Goal: Task Accomplishment & Management: Use online tool/utility

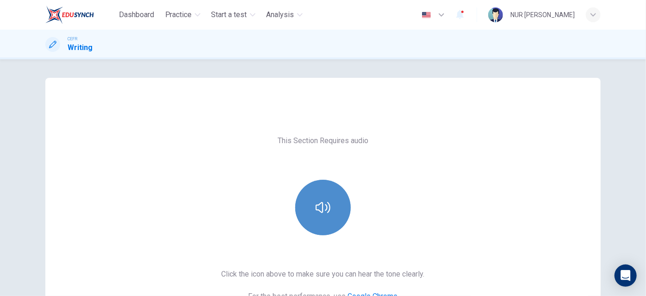
click at [323, 190] on button "button" at bounding box center [323, 207] width 56 height 56
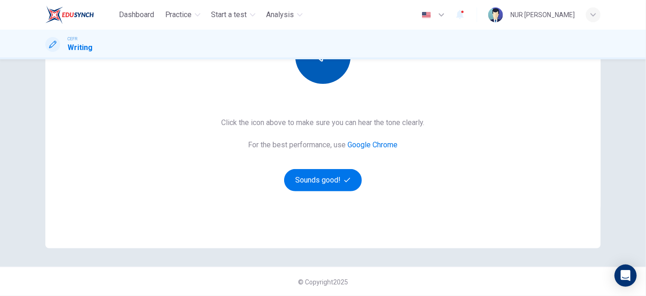
scroll to position [152, 0]
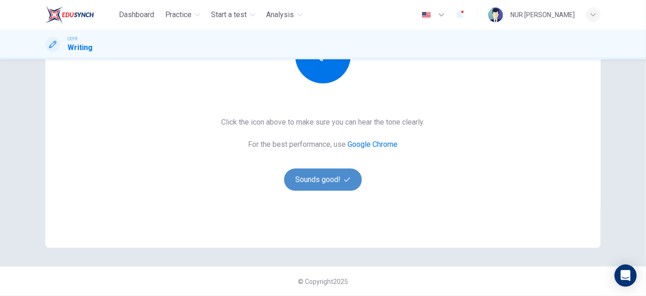
click at [321, 181] on button "Sounds good!" at bounding box center [323, 179] width 78 height 22
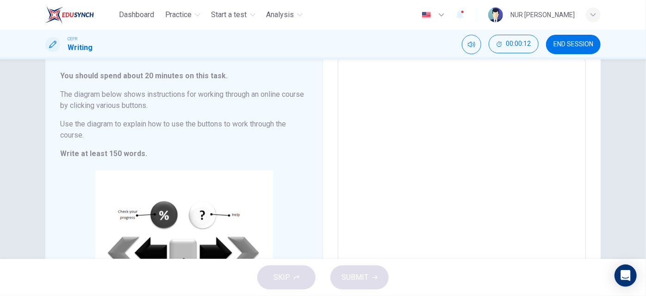
scroll to position [51, 0]
click at [378, 150] on textarea at bounding box center [461, 196] width 235 height 258
type textarea "t"
type textarea "x"
type textarea "tH"
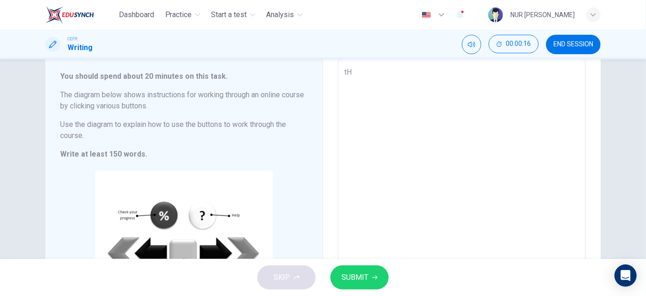
type textarea "x"
type textarea "tHE"
type textarea "x"
type textarea "tHE"
type textarea "x"
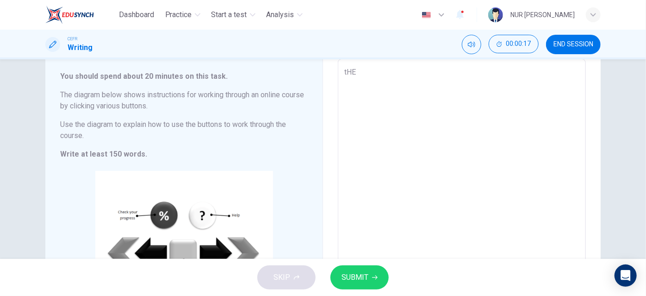
type textarea "tHE"
type textarea "x"
type textarea "tH"
type textarea "x"
type textarea "t"
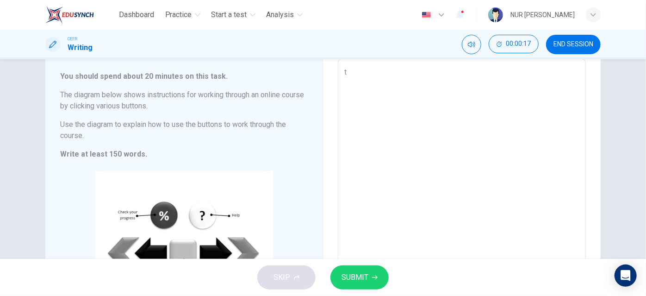
type textarea "x"
type textarea "T"
type textarea "x"
type textarea "Th"
type textarea "x"
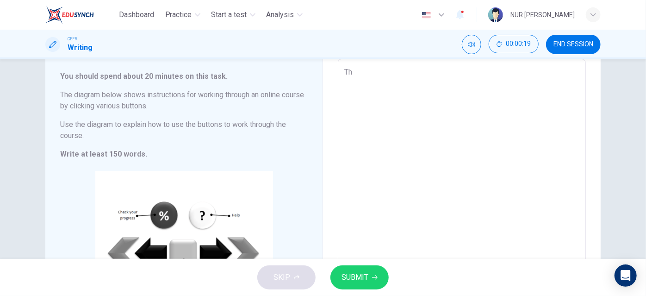
type textarea "The"
type textarea "x"
type textarea "The"
type textarea "x"
type textarea "The d"
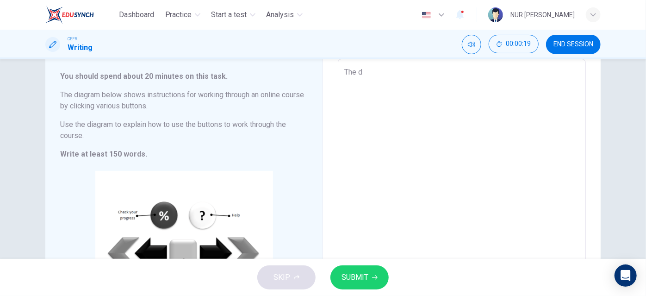
type textarea "x"
type textarea "The di"
type textarea "x"
type textarea "The dia"
type textarea "x"
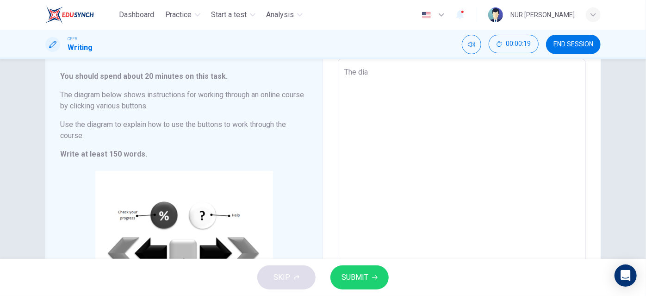
type textarea "The diai"
type textarea "x"
type textarea "The diaig"
type textarea "x"
type textarea "The diai"
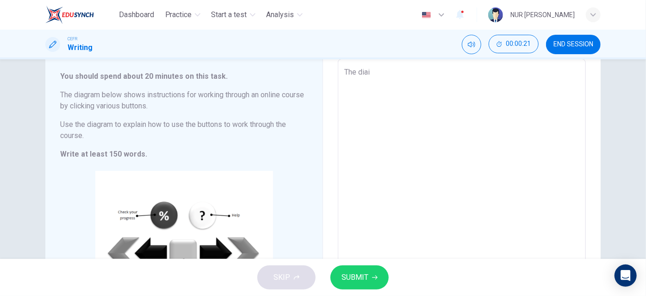
type textarea "x"
type textarea "The dia"
type textarea "x"
type textarea "The di"
type textarea "x"
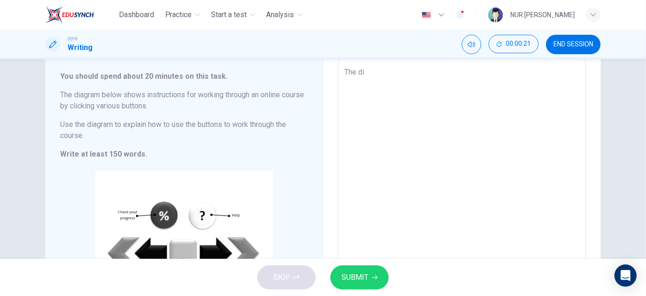
type textarea "The dii"
type textarea "x"
type textarea "The di"
type textarea "x"
type textarea "The dia"
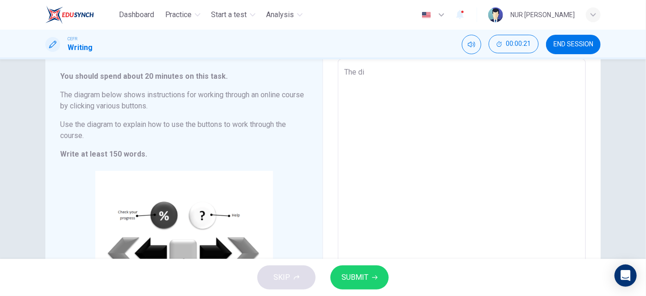
type textarea "x"
type textarea "The diag"
type textarea "x"
type textarea "The diagr"
type textarea "x"
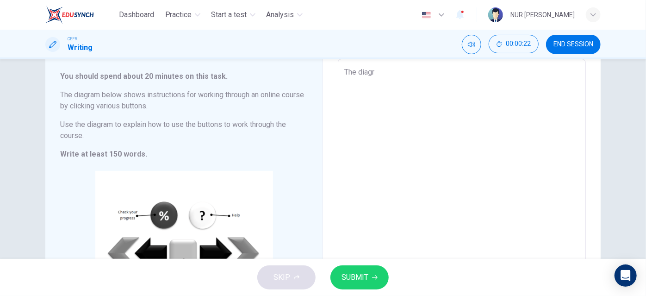
type textarea "The diagra"
type textarea "x"
type textarea "The diagram"
type textarea "x"
type textarea "The diagram"
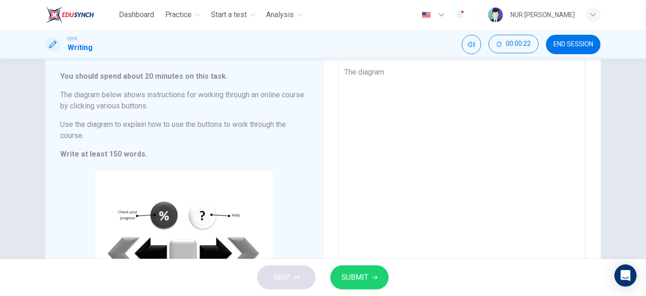
type textarea "x"
type textarea "The diagram b"
type textarea "x"
type textarea "The diagram be"
type textarea "x"
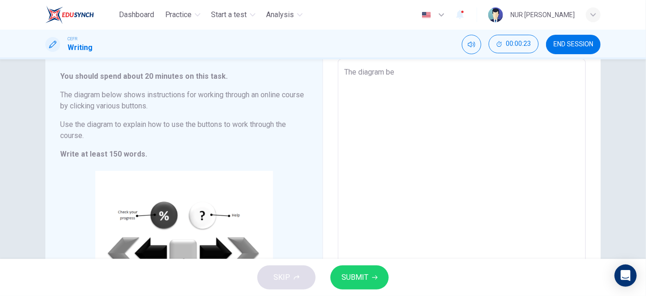
type textarea "The diagram bel"
type textarea "x"
type textarea "The diagram be"
type textarea "x"
type textarea "The diagram b"
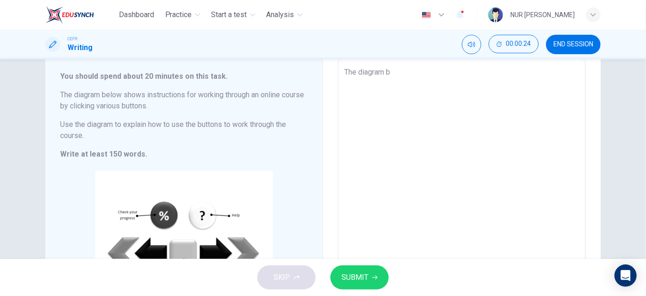
type textarea "x"
type textarea "The diagram"
type textarea "x"
type textarea "The diagram p"
type textarea "x"
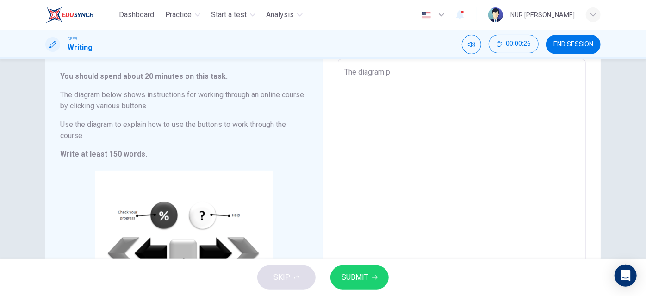
type textarea "The diagram pr"
type textarea "x"
type textarea "The diagram pre"
type textarea "x"
type textarea "The diagram pres"
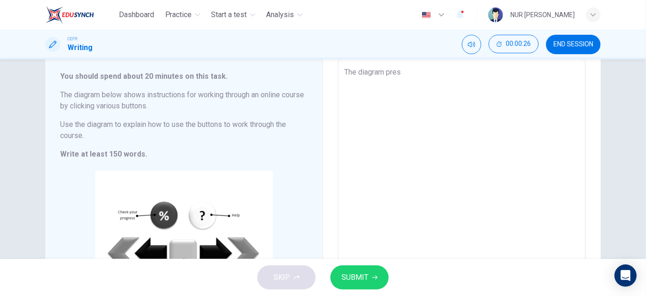
type textarea "x"
type textarea "The diagram prese"
type textarea "x"
type textarea "The diagram preser"
type textarea "x"
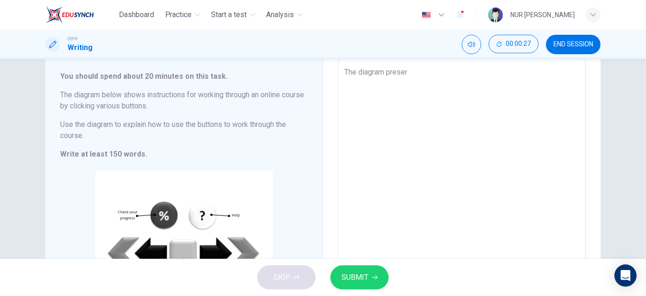
type textarea "The diagram prese"
type textarea "x"
type textarea "The diagram presen"
type textarea "x"
type textarea "The diagram present"
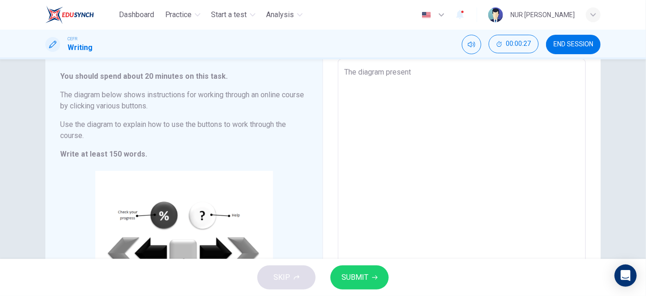
type textarea "x"
type textarea "The diagram presents"
type textarea "x"
type textarea "The diagram presents"
type textarea "x"
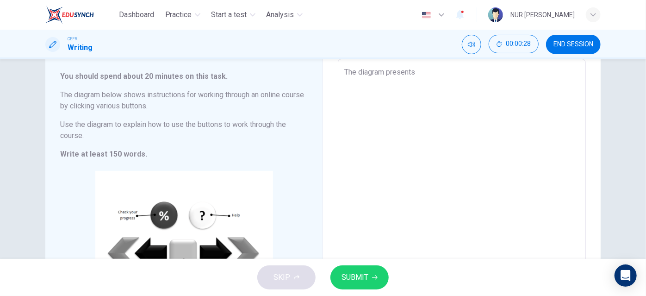
type textarea "The diagram presents t"
type textarea "x"
type textarea "The diagram presents th"
type textarea "x"
type textarea "The diagram presents the"
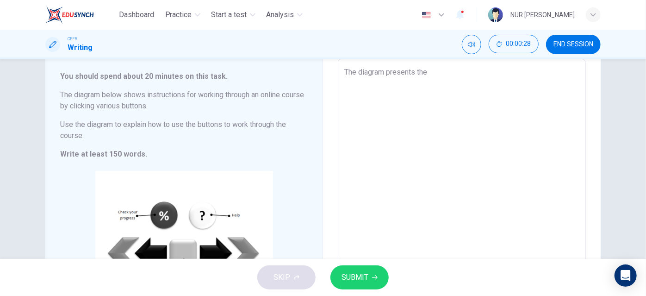
type textarea "x"
type textarea "The diagram presents the"
type textarea "x"
type textarea "The diagram presents the i"
type textarea "x"
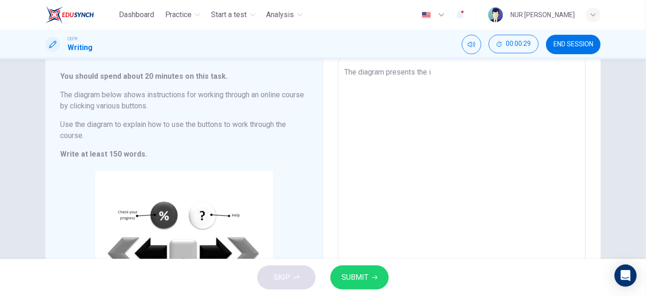
type textarea "The diagram presents the im"
type textarea "x"
type textarea "The diagram presents the i"
type textarea "x"
type textarea "The diagram presents the in"
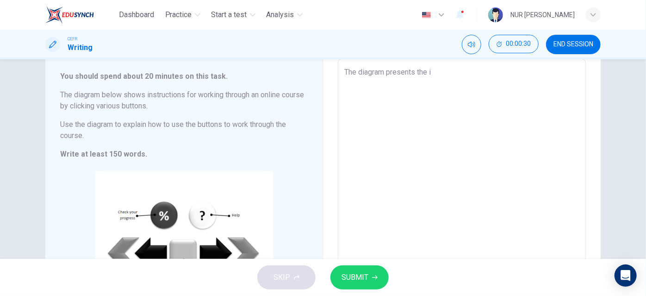
type textarea "x"
type textarea "The diagram presents the ins"
type textarea "x"
type textarea "The diagram presents the inst"
type textarea "x"
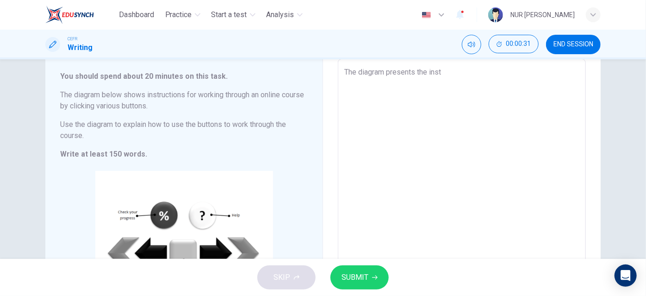
type textarea "The diagram presents the instr"
type textarea "x"
type textarea "The diagram presents the instru"
type textarea "x"
type textarea "The diagram presents the instruc"
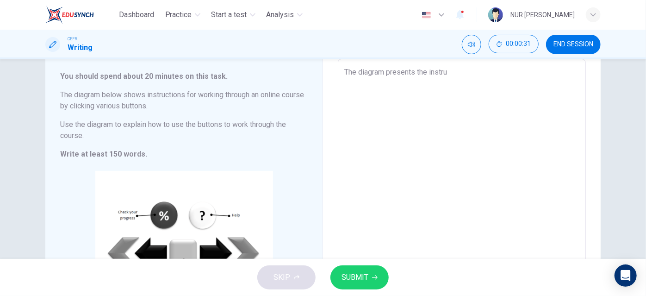
type textarea "x"
type textarea "The diagram presents the instruct"
type textarea "x"
type textarea "The diagram presents the instructi"
type textarea "x"
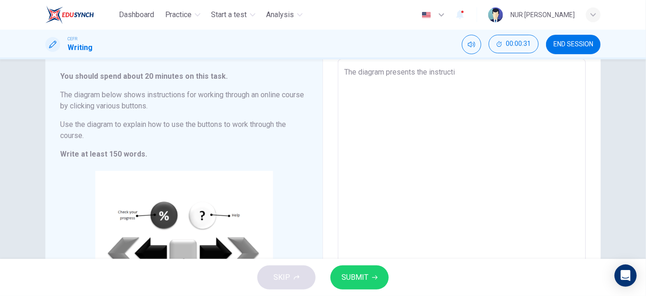
type textarea "The diagram presents the instructio"
type textarea "x"
type textarea "The diagram presents the instruction"
type textarea "x"
type textarea "The diagram presents the instructions"
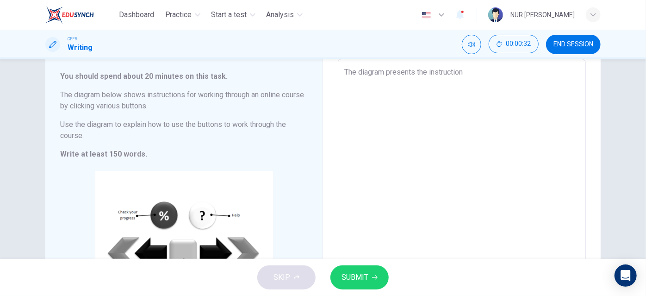
type textarea "x"
type textarea "The diagram presents the instructions"
type textarea "x"
type textarea "The diagram presents the instructions f"
type textarea "x"
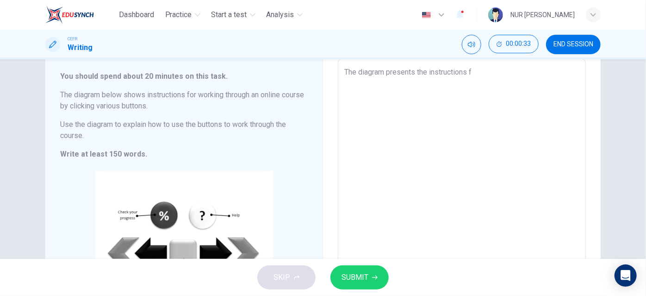
type textarea "The diagram presents the instructions fo"
type textarea "x"
type textarea "The diagram presents the instructions for"
type textarea "x"
type textarea "The diagram presents the instructions for"
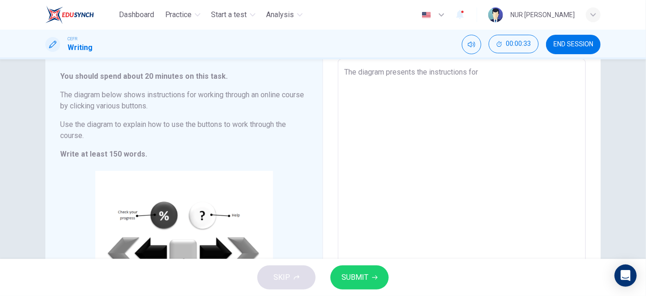
type textarea "x"
type textarea "The diagram presents the instructions for w"
type textarea "x"
type textarea "The diagram presents the instructions for"
type textarea "x"
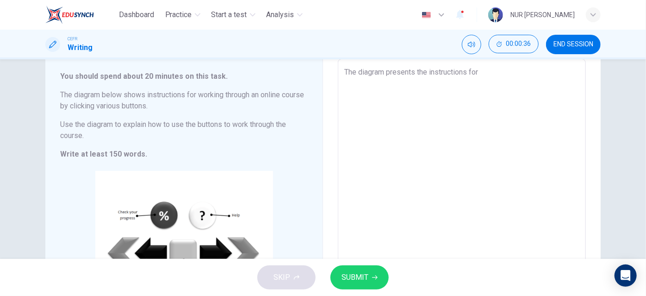
type textarea "The diagram presents the instructions for w"
type textarea "x"
type textarea "The diagram presents the instructions for wo"
type textarea "x"
type textarea "The diagram presents the instructions for wor"
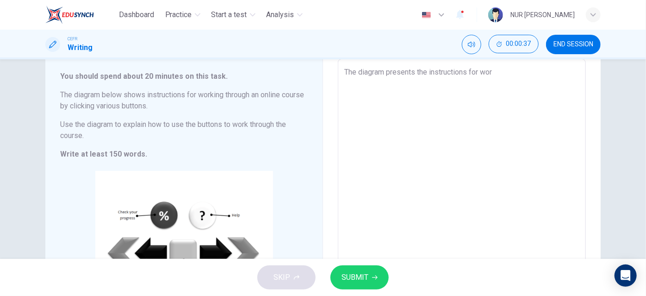
type textarea "x"
type textarea "The diagram presents the instructions for work"
type textarea "x"
type textarea "The diagram presents the instructions for worki"
type textarea "x"
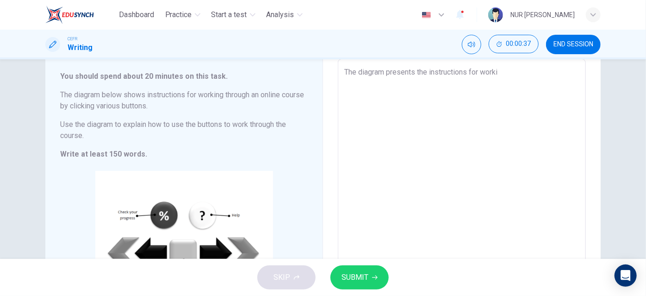
type textarea "The diagram presents the instructions for workin"
type textarea "x"
type textarea "The diagram presents the instructions for working"
type textarea "x"
type textarea "The diagram presents the instructions for working"
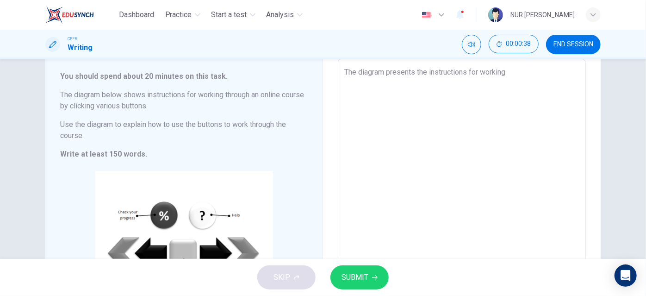
type textarea "x"
type textarea "The diagram presents the instructions for working o"
type textarea "x"
type textarea "The diagram presents the instructions for working on"
type textarea "x"
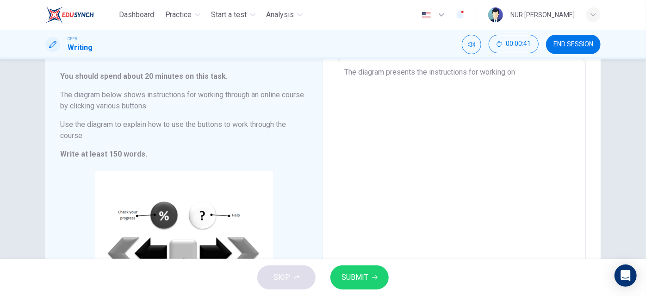
type textarea "The diagram presents the instructions for working onl"
type textarea "x"
type textarea "The diagram presents the instructions for working onli"
type textarea "x"
type textarea "The diagram presents the instructions for working onlin"
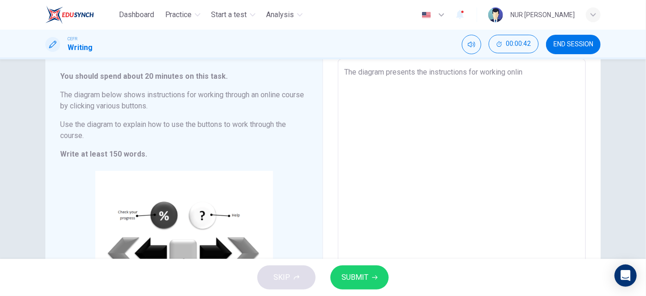
type textarea "x"
type textarea "The diagram presents the instructions for working online"
type textarea "x"
type textarea "The diagram presents the instructions for working onlin"
type textarea "x"
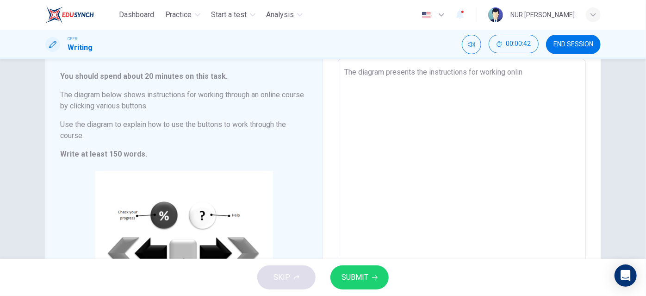
type textarea "The diagram presents the instructions for working onli"
type textarea "x"
type textarea "The diagram presents the instructions for working onl"
type textarea "x"
type textarea "The diagram presents the instructions for working on"
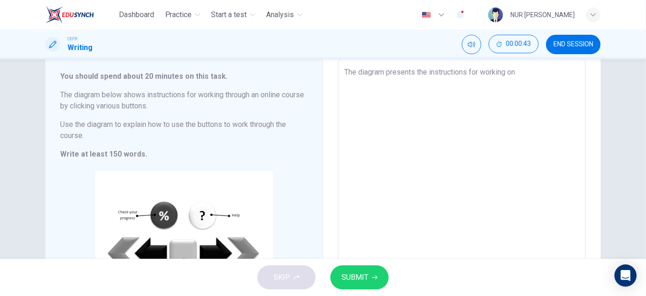
type textarea "x"
type textarea "The diagram presents the instructions for working o"
type textarea "x"
type textarea "The diagram presents the instructions for working"
type textarea "x"
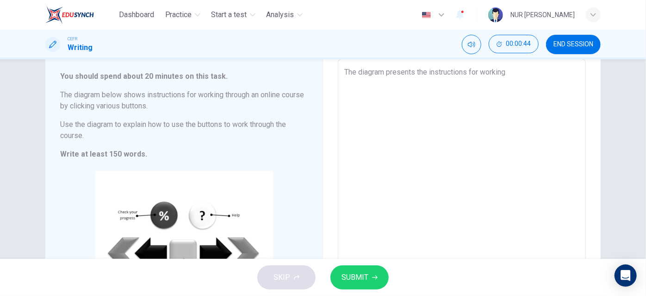
type textarea "The diagram presents the instructions for working t"
type textarea "x"
type textarea "The diagram presents the instructions for working th"
type textarea "x"
type textarea "The diagram presents the instructions for working thr"
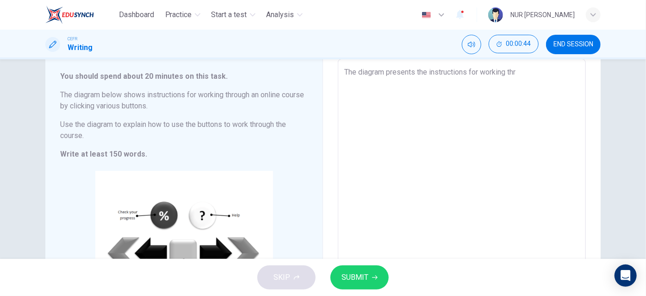
type textarea "x"
type textarea "The diagram presents the instructions for working thrp"
type textarea "x"
type textarea "The diagram presents the instructions for working thrpu"
type textarea "x"
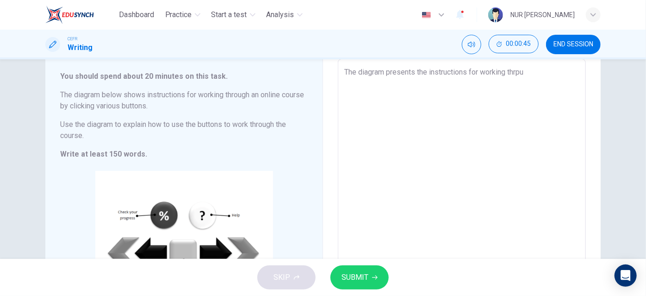
type textarea "The diagram presents the instructions for working thrpug"
type textarea "x"
type textarea "The diagram presents the instructions for working thrpugh"
type textarea "x"
type textarea "The diagram presents the instructions for working thrpugh"
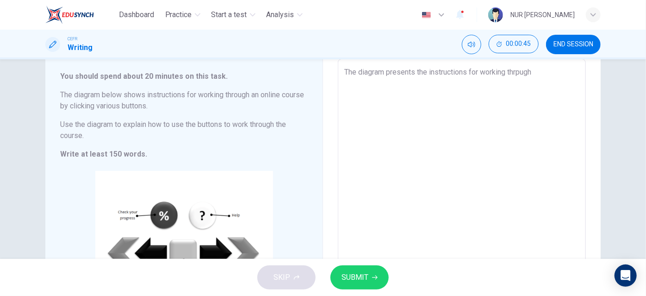
type textarea "x"
type textarea "The diagram presents the instructions for working thrpugh a"
type textarea "x"
type textarea "The diagram presents the instructions for working thrpugh am"
type textarea "x"
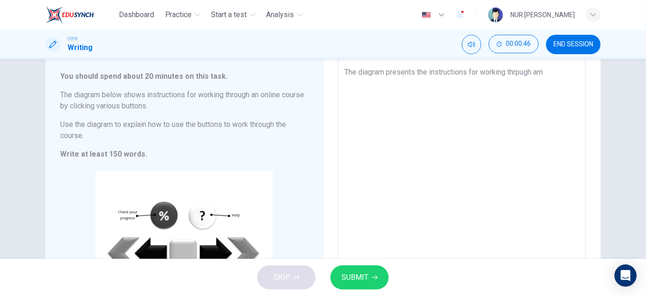
type textarea "The diagram presents the instructions for working thrpugh a"
type textarea "x"
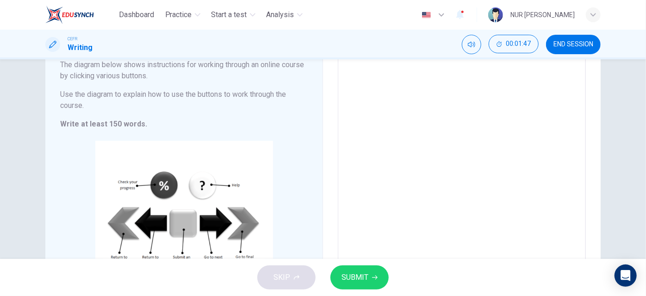
scroll to position [62, 0]
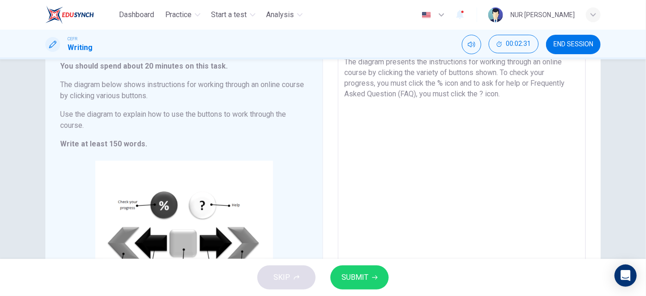
click at [442, 83] on textarea "The diagram presents the instructions for working through an online course by c…" at bounding box center [461, 185] width 235 height 258
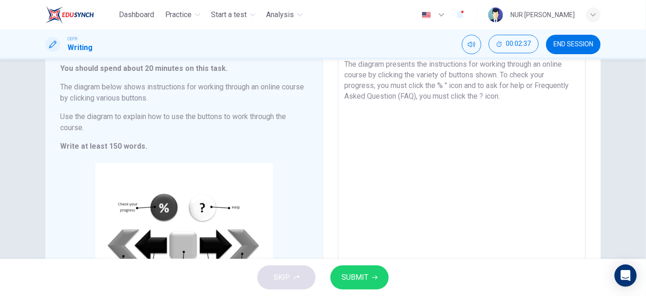
click at [434, 86] on textarea "The diagram presents the instructions for working through an online course by c…" at bounding box center [461, 188] width 235 height 258
click at [478, 97] on textarea "The diagram presents the instructions for working through an online course by c…" at bounding box center [461, 188] width 235 height 258
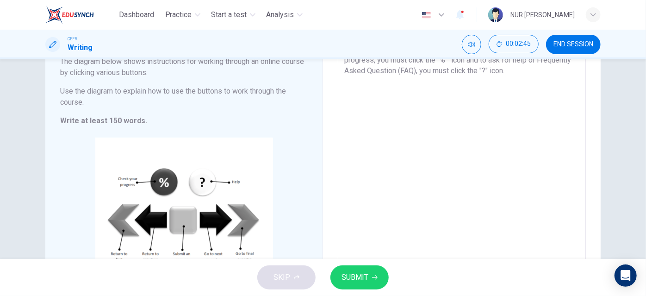
scroll to position [84, 0]
click at [509, 72] on textarea "The diagram presents the instructions for working through an online course by c…" at bounding box center [461, 163] width 235 height 258
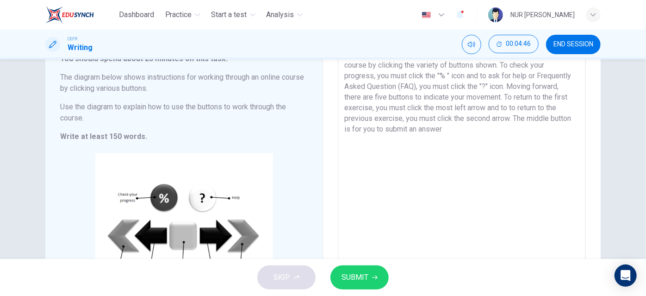
scroll to position [70, 0]
click at [505, 87] on textarea "The diagram presents the instructions for working through an online course by c…" at bounding box center [461, 177] width 235 height 258
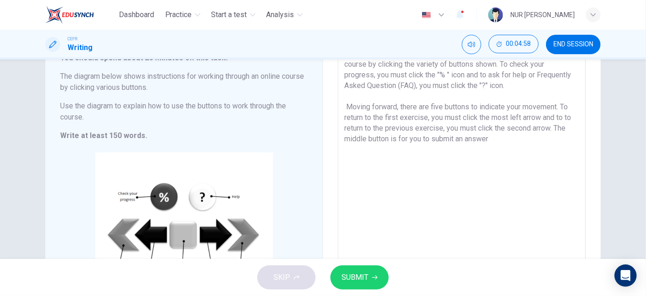
click at [562, 117] on textarea "The diagram presents the instructions for working through an online course by c…" at bounding box center [461, 177] width 235 height 258
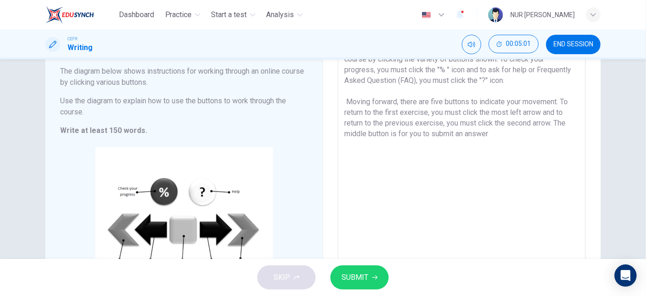
scroll to position [78, 0]
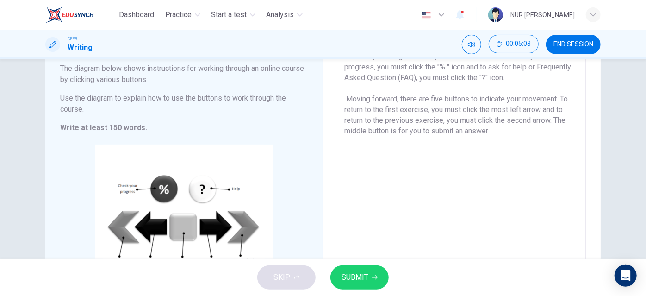
click at [553, 123] on textarea "The diagram presents the instructions for working through an online course by c…" at bounding box center [461, 169] width 235 height 258
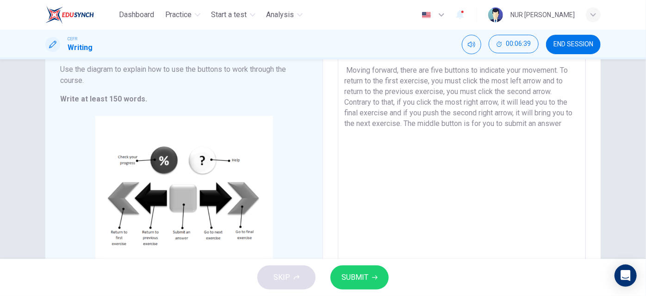
scroll to position [106, 0]
click at [433, 136] on textarea "The diagram presents the instructions for working through an online course by c…" at bounding box center [461, 141] width 235 height 258
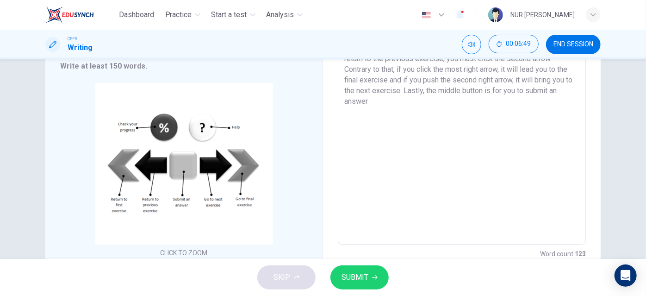
scroll to position [144, 0]
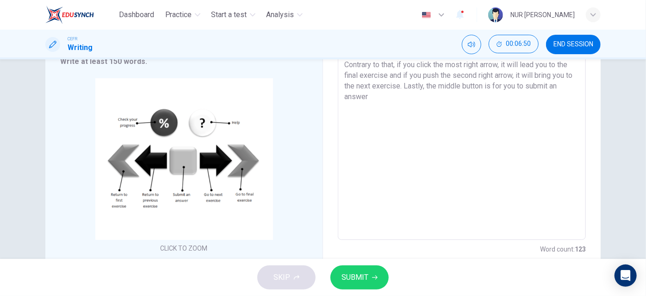
click at [557, 91] on textarea "The diagram presents the instructions for working through an online course by c…" at bounding box center [461, 103] width 235 height 258
click at [557, 87] on textarea "The diagram presents the instructions for working through an online course by c…" at bounding box center [461, 103] width 235 height 258
click at [498, 93] on textarea "The diagram presents the instructions for working through an online course by c…" at bounding box center [461, 103] width 235 height 258
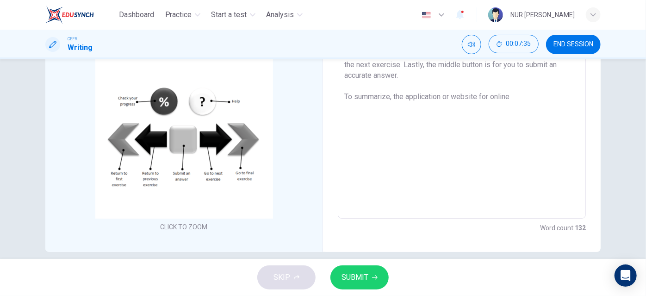
scroll to position [167, 0]
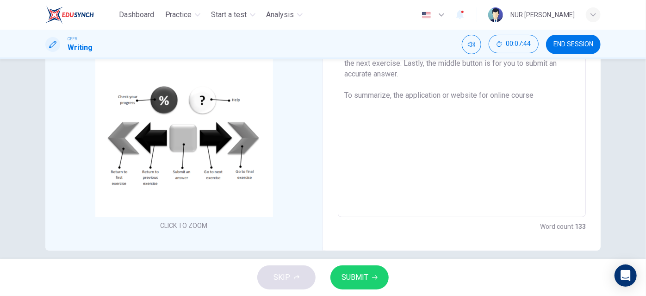
click at [399, 94] on textarea "The diagram presents the instructions for working through an online course by c…" at bounding box center [461, 80] width 235 height 258
click at [404, 96] on textarea "The diagram presents the instructions for working through an online course by c…" at bounding box center [461, 80] width 235 height 258
click at [568, 100] on textarea "The diagram presents the instructions for working through an online course by c…" at bounding box center [461, 80] width 235 height 258
click at [461, 104] on textarea "The diagram presents the instructions for working through an online course by c…" at bounding box center [461, 80] width 235 height 258
click at [512, 107] on textarea "The diagram presents the instructions for working through an online course by c…" at bounding box center [461, 80] width 235 height 258
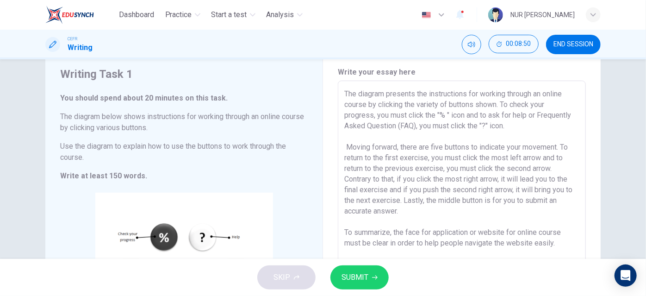
scroll to position [26, 0]
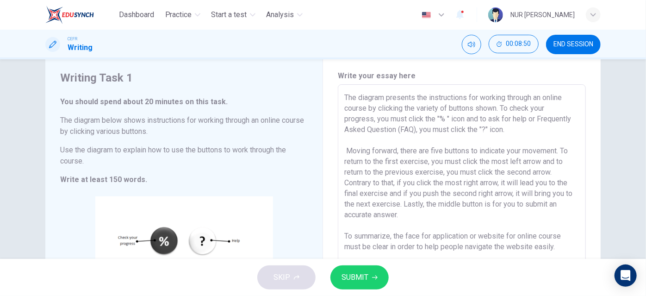
drag, startPoint x: 568, startPoint y: 193, endPoint x: 335, endPoint y: 79, distance: 259.4
click at [335, 79] on div "Write your essay here The diagram presents the instructions for working through…" at bounding box center [462, 221] width 278 height 339
click at [491, 133] on textarea "The diagram presents the instructions for working through an online course by c…" at bounding box center [461, 221] width 235 height 258
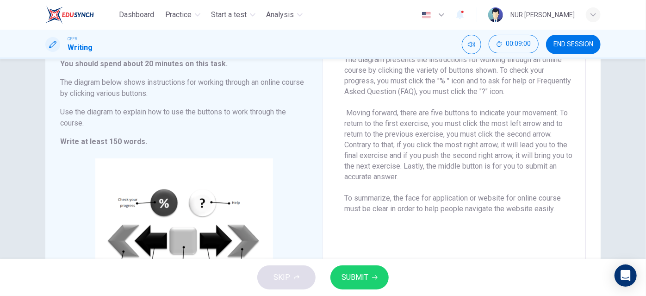
scroll to position [69, 0]
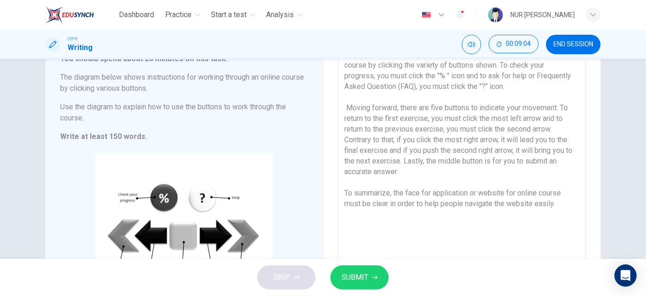
drag, startPoint x: 389, startPoint y: 191, endPoint x: 353, endPoint y: 191, distance: 35.2
click at [353, 191] on textarea "The diagram presents the instructions for working through an online course by c…" at bounding box center [461, 178] width 235 height 258
click at [474, 192] on textarea "The diagram presents the instructions for working through an online course by c…" at bounding box center [461, 178] width 235 height 258
click at [487, 193] on textarea "The diagram presents the instructions for working through an online course by c…" at bounding box center [461, 178] width 235 height 258
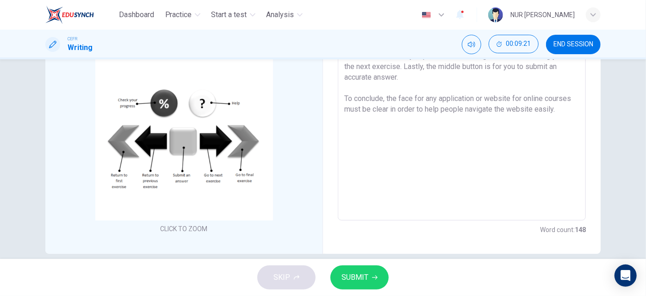
scroll to position [161, 0]
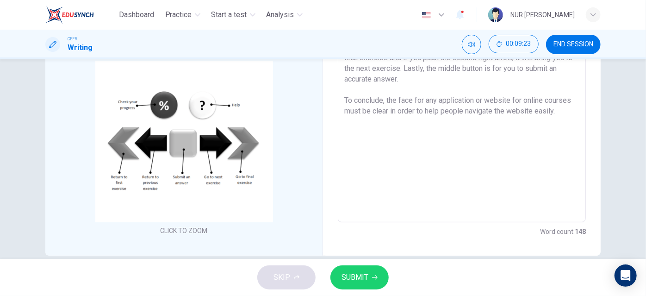
click at [437, 112] on textarea "The diagram presents the instructions for working through an online course by c…" at bounding box center [461, 86] width 235 height 258
click at [441, 113] on textarea "The diagram presents the instructions for working through an online course by c…" at bounding box center [461, 86] width 235 height 258
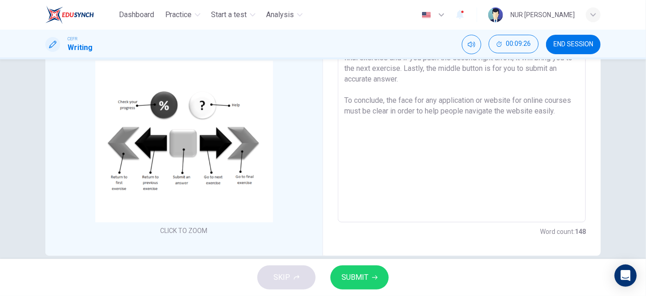
click at [441, 113] on textarea "The diagram presents the instructions for working through an online course by c…" at bounding box center [461, 86] width 235 height 258
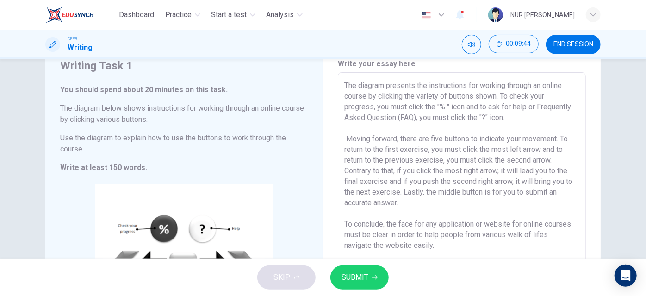
scroll to position [0, 0]
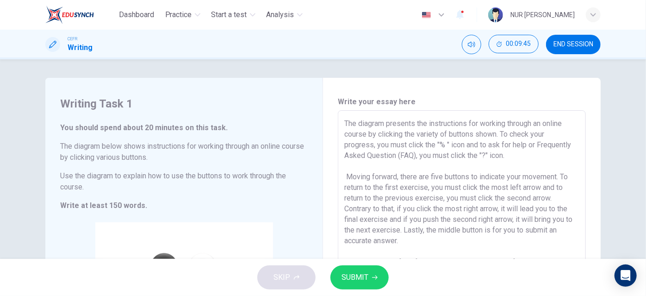
drag, startPoint x: 443, startPoint y: 157, endPoint x: 339, endPoint y: 110, distance: 113.8
click at [340, 120] on div "The diagram presents the instructions for working through an online course by c…" at bounding box center [462, 246] width 248 height 273
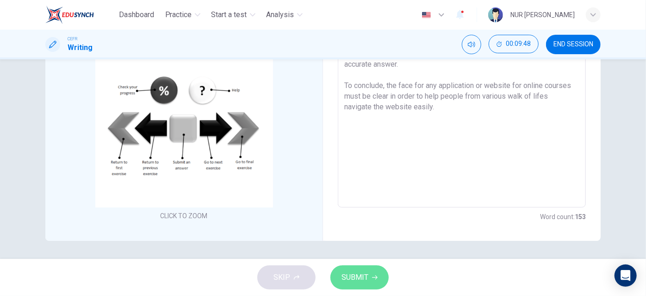
click at [363, 275] on span "SUBMIT" at bounding box center [354, 277] width 27 height 13
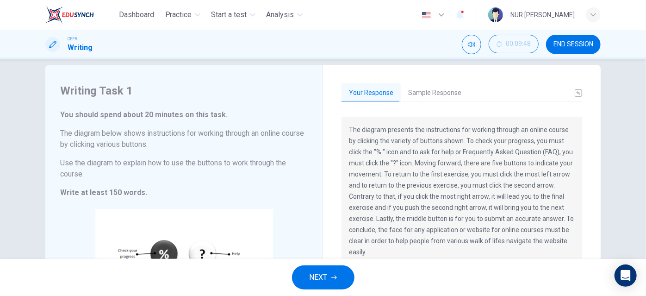
scroll to position [7, 0]
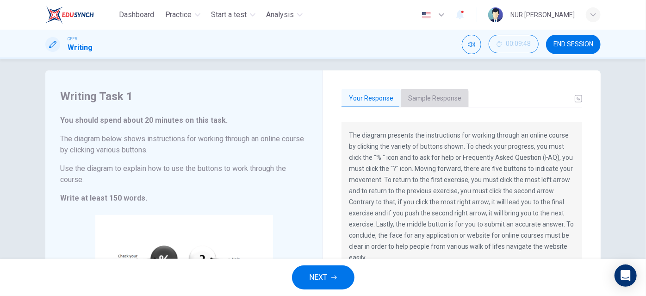
click at [428, 101] on button "Sample Response" at bounding box center [435, 98] width 68 height 19
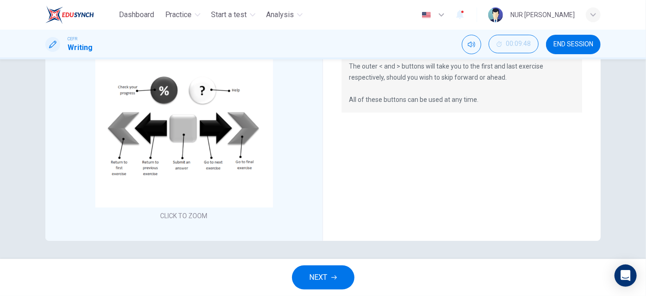
scroll to position [0, 0]
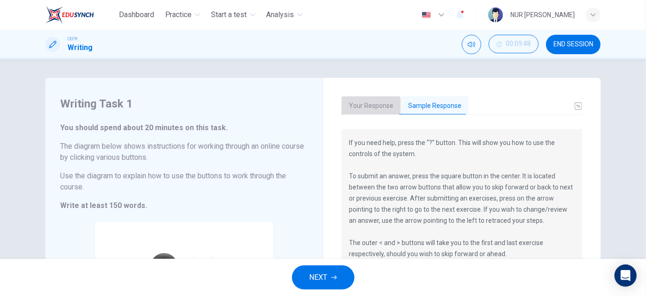
click at [369, 103] on button "Your Response" at bounding box center [370, 105] width 59 height 19
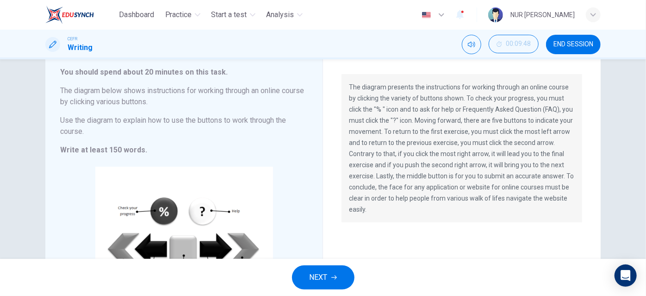
scroll to position [56, 0]
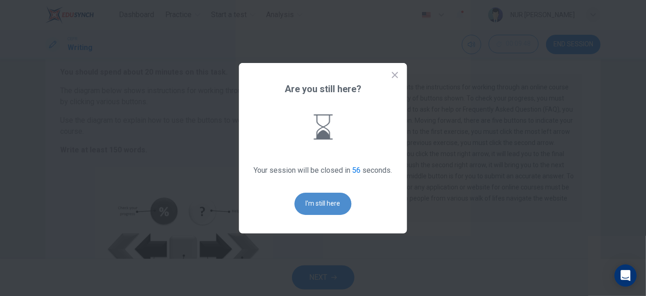
click at [328, 208] on button "I'm still here" at bounding box center [323, 203] width 57 height 22
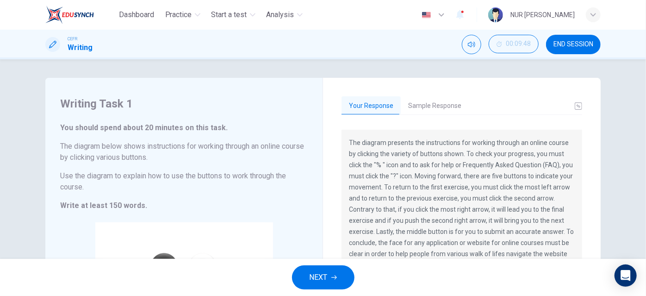
scroll to position [176, 0]
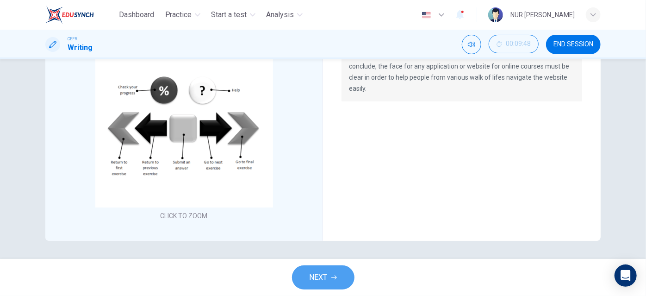
click at [325, 277] on span "NEXT" at bounding box center [318, 277] width 18 height 13
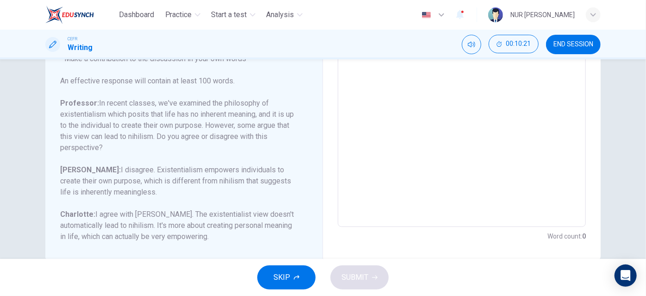
scroll to position [194, 0]
click at [566, 43] on span "END SESSION" at bounding box center [573, 44] width 40 height 7
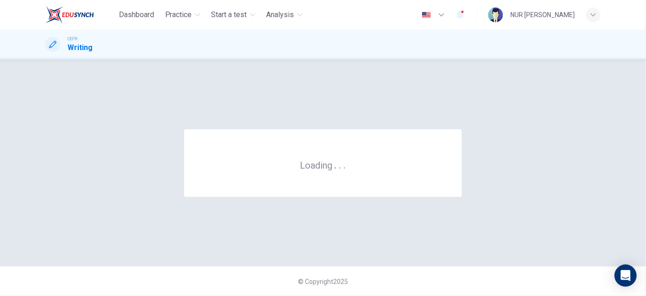
scroll to position [0, 0]
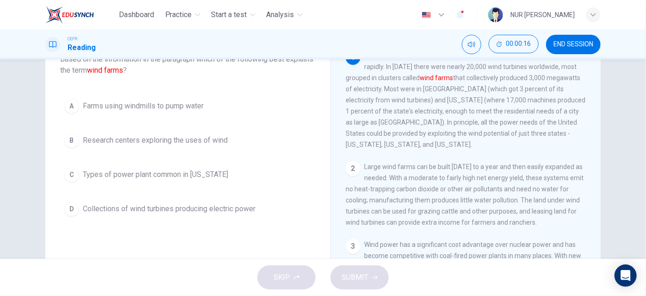
scroll to position [64, 0]
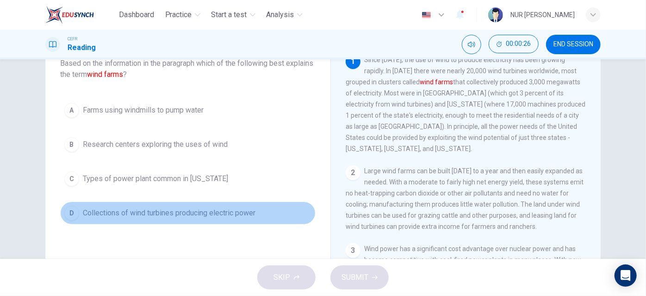
click at [87, 216] on span "Collections of wind turbines producing electric power" at bounding box center [169, 212] width 173 height 11
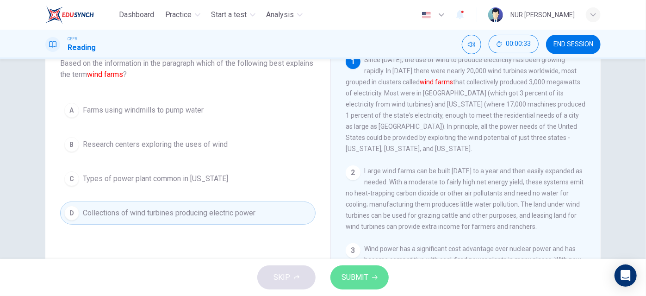
click at [374, 282] on button "SUBMIT" at bounding box center [359, 277] width 58 height 24
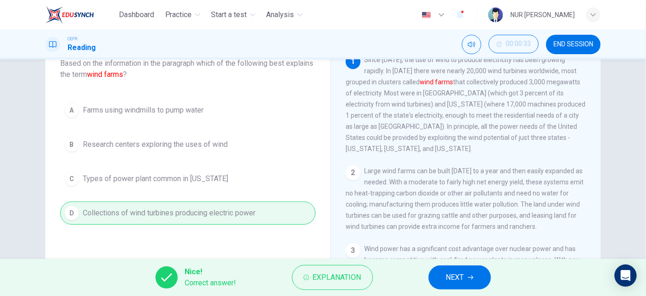
click at [450, 278] on span "NEXT" at bounding box center [455, 277] width 18 height 13
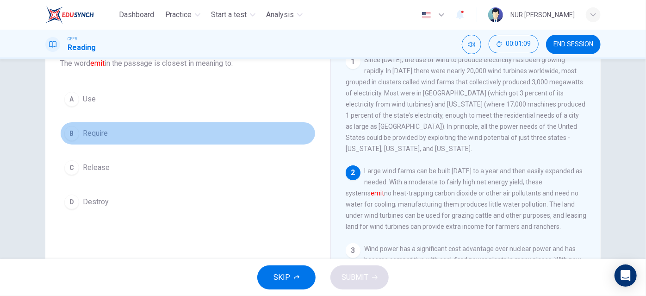
click at [83, 128] on span "Require" at bounding box center [95, 133] width 25 height 11
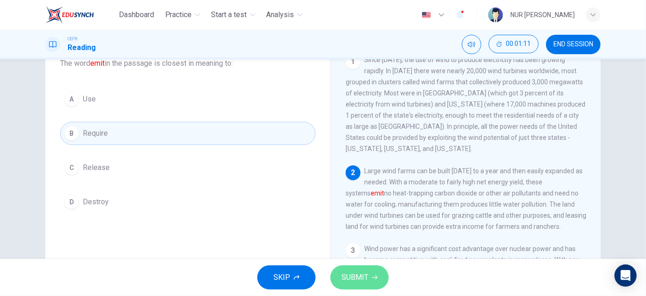
click at [373, 282] on button "SUBMIT" at bounding box center [359, 277] width 58 height 24
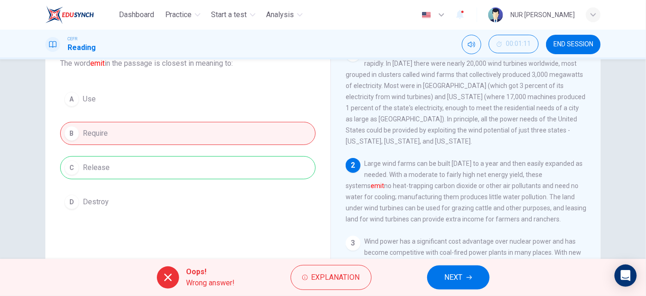
scroll to position [7, 0]
click at [469, 269] on button "NEXT" at bounding box center [458, 277] width 62 height 24
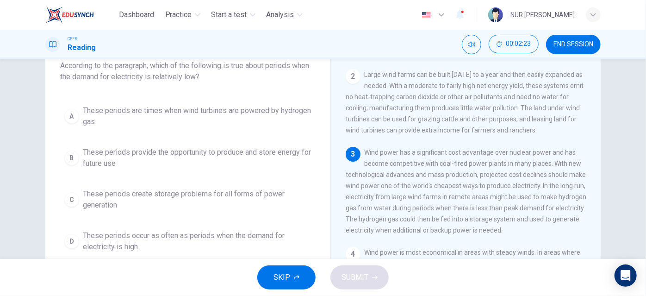
scroll to position [63, 0]
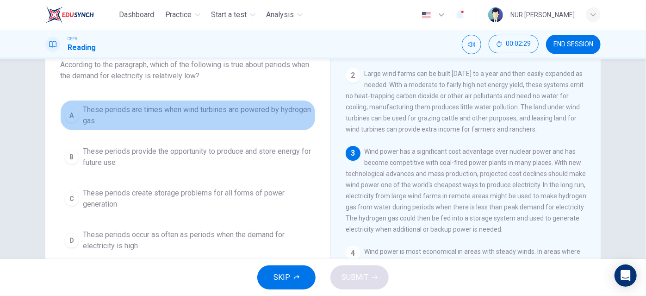
drag, startPoint x: 60, startPoint y: 106, endPoint x: 64, endPoint y: 113, distance: 8.3
click at [64, 113] on button "A These periods are times when wind turbines are powered by hydrogen gas" at bounding box center [187, 115] width 255 height 31
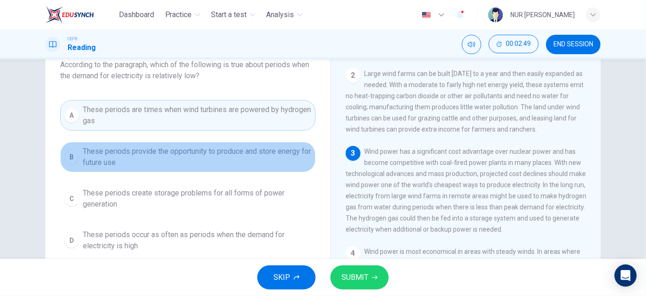
click at [100, 164] on span "These periods provide the opportunity to produce and store energy for future use" at bounding box center [197, 157] width 228 height 22
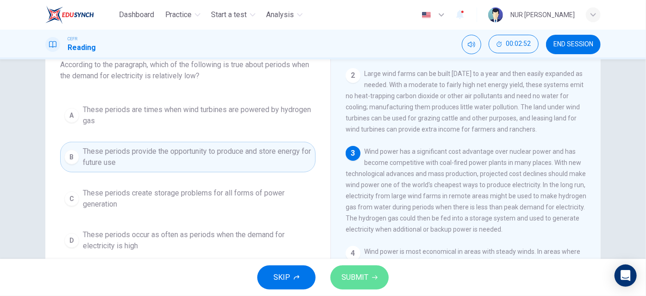
click at [378, 275] on button "SUBMIT" at bounding box center [359, 277] width 58 height 24
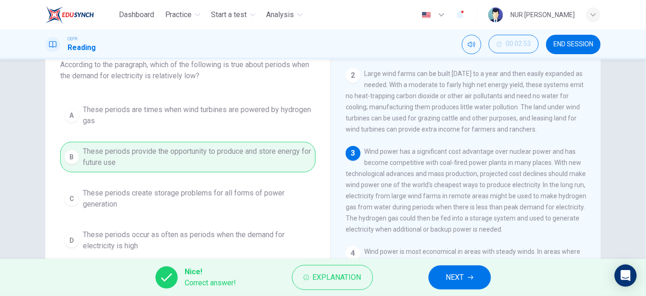
click at [460, 282] on span "NEXT" at bounding box center [455, 277] width 18 height 13
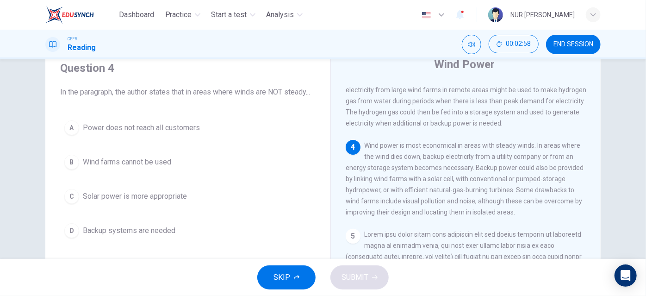
scroll to position [36, 0]
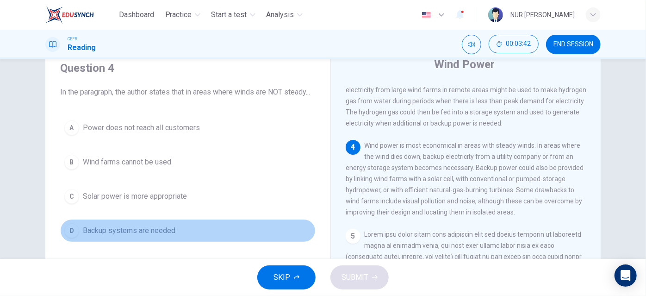
click at [74, 238] on div "D" at bounding box center [71, 230] width 15 height 15
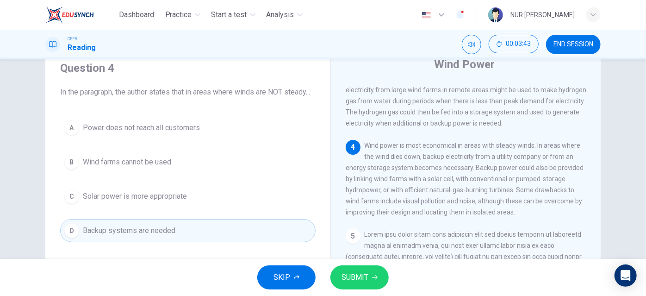
click at [351, 284] on button "SUBMIT" at bounding box center [359, 277] width 58 height 24
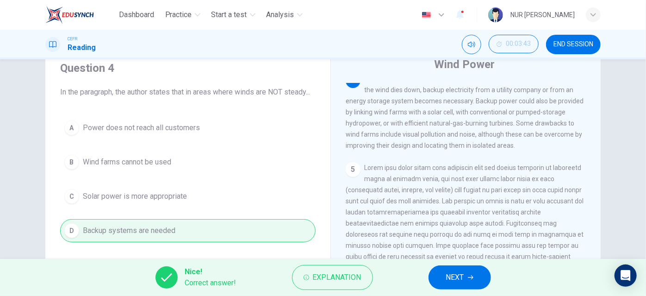
scroll to position [309, 0]
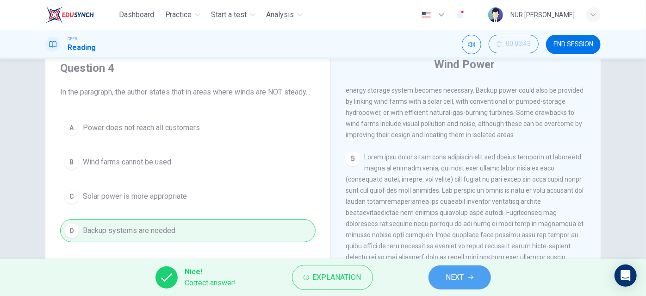
click at [463, 275] on span "NEXT" at bounding box center [455, 277] width 18 height 13
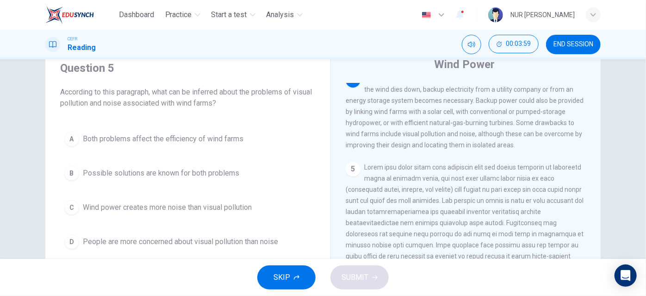
scroll to position [300, 0]
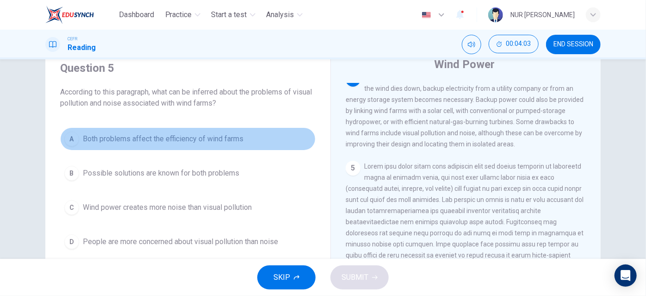
click at [136, 140] on span "Both problems affect the efficiency of wind farms" at bounding box center [163, 138] width 160 height 11
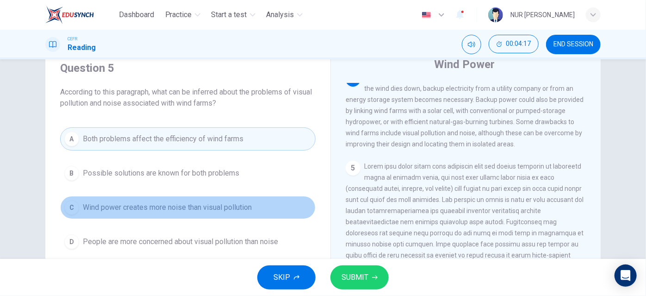
click at [113, 214] on button "C Wind power creates more noise than visual pollution" at bounding box center [187, 207] width 255 height 23
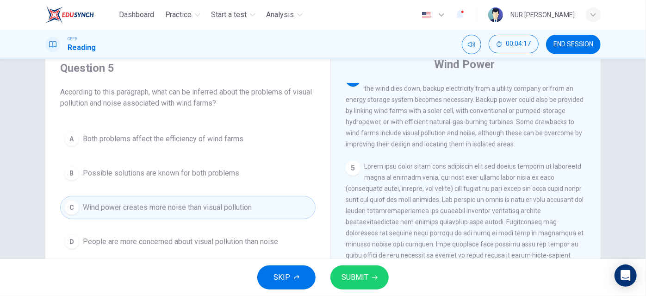
scroll to position [38, 0]
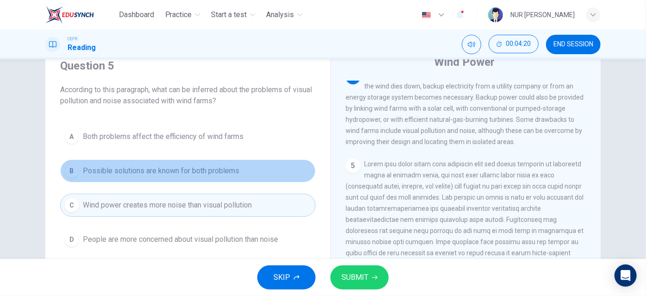
click at [119, 167] on span "Possible solutions are known for both problems" at bounding box center [161, 170] width 156 height 11
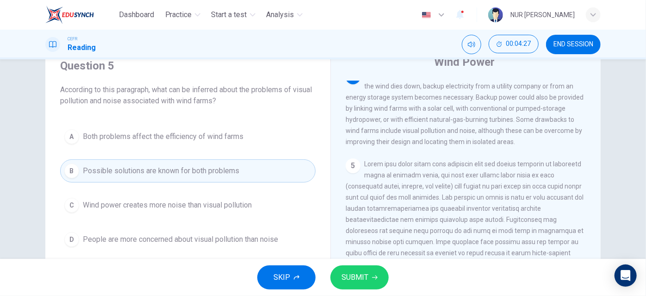
click at [362, 261] on div "SKIP SUBMIT" at bounding box center [323, 277] width 646 height 37
click at [360, 271] on span "SUBMIT" at bounding box center [354, 277] width 27 height 13
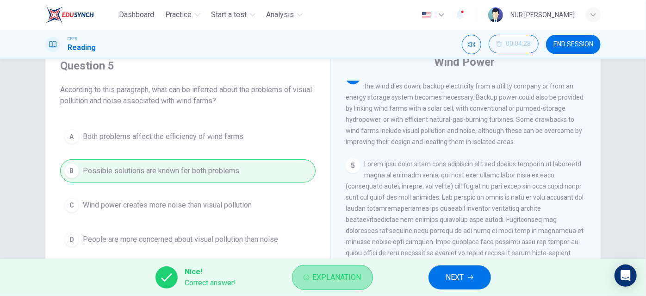
click at [363, 274] on button "Explanation" at bounding box center [332, 277] width 81 height 25
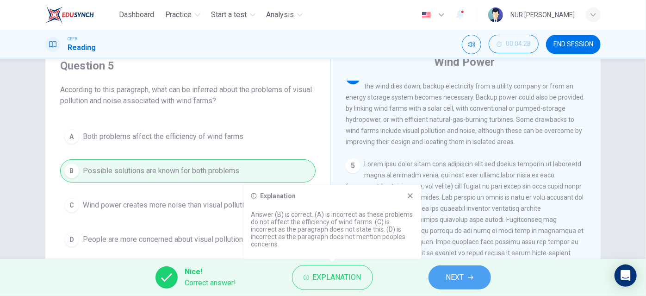
click at [460, 269] on button "NEXT" at bounding box center [459, 277] width 62 height 24
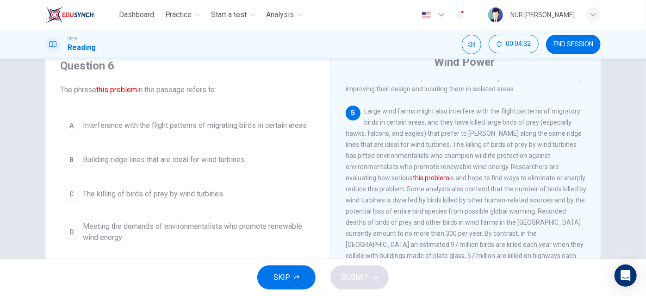
scroll to position [356, 0]
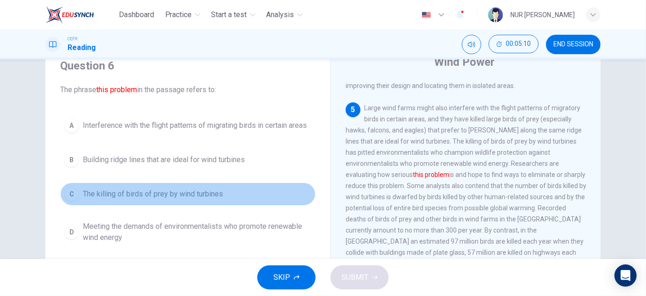
click at [73, 197] on div "C" at bounding box center [71, 193] width 15 height 15
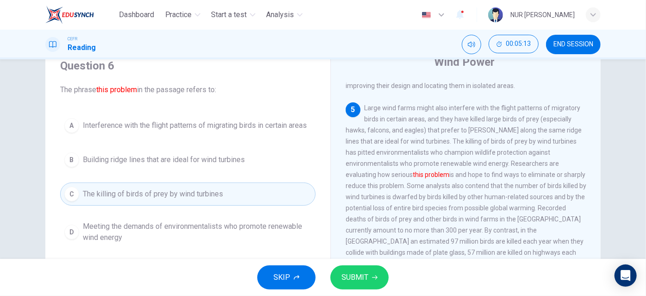
click at [354, 281] on span "SUBMIT" at bounding box center [354, 277] width 27 height 13
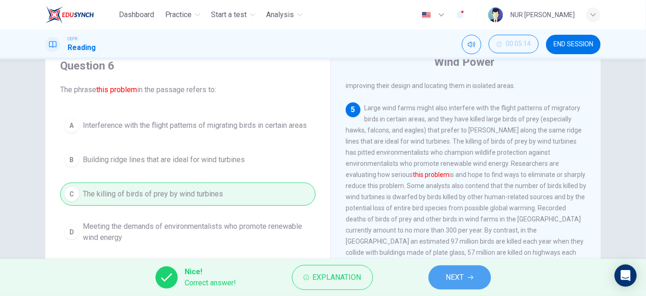
click at [465, 278] on button "NEXT" at bounding box center [459, 277] width 62 height 24
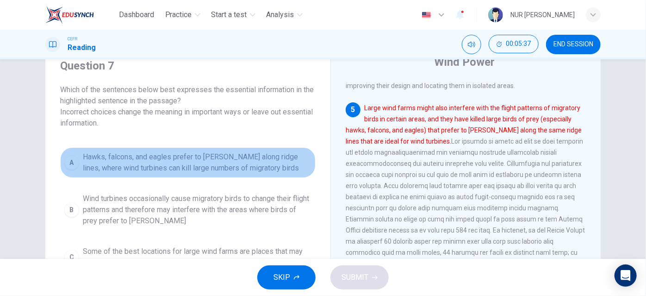
click at [227, 176] on button "A Hawks, falcons, and eagles prefer to hunt along ridge lines, where wind turbi…" at bounding box center [187, 162] width 255 height 31
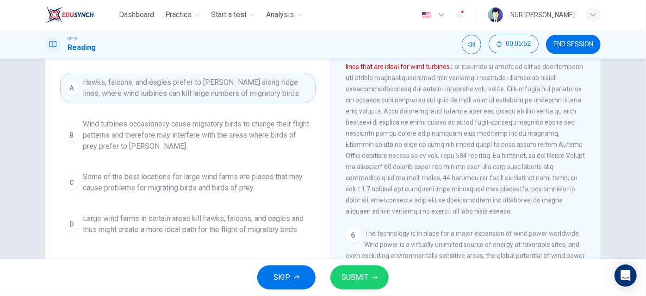
scroll to position [113, 0]
click at [358, 267] on button "SUBMIT" at bounding box center [359, 277] width 58 height 24
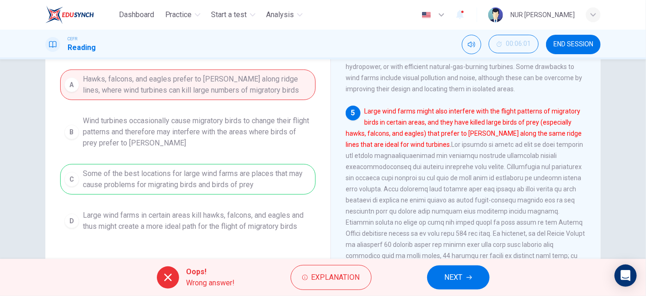
scroll to position [115, 0]
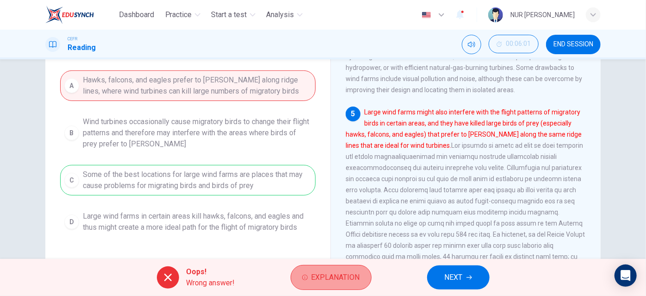
click at [292, 279] on button "Explanation" at bounding box center [330, 277] width 81 height 25
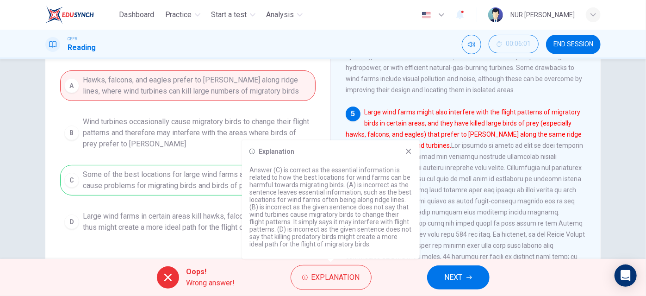
click at [526, 228] on span "Large wind farms might also interfere with the flight patterns of migratory bir…" at bounding box center [465, 200] width 239 height 185
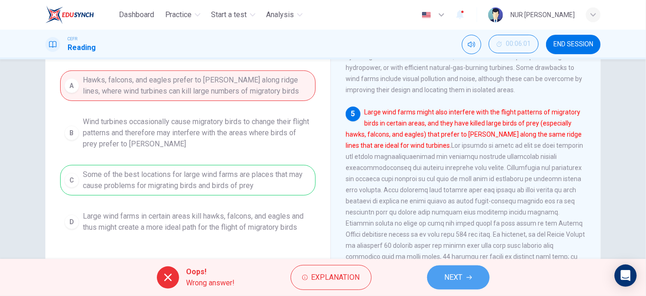
click at [463, 283] on span "NEXT" at bounding box center [453, 277] width 18 height 13
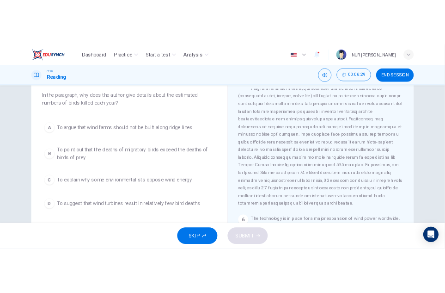
scroll to position [390, 0]
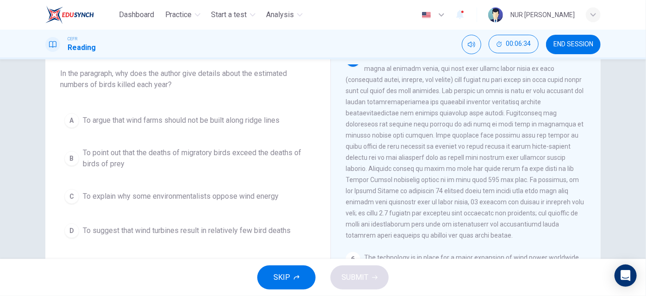
click at [56, 191] on div "Question 8 In the paragraph, why does the author give details about the estimat…" at bounding box center [188, 142] width 270 height 218
click at [56, 187] on div "Question 8 In the paragraph, why does the author give details about the estimat…" at bounding box center [188, 142] width 270 height 218
click at [60, 186] on div "A To argue that wind farms should not be built along ridge lines B To point out…" at bounding box center [187, 175] width 255 height 133
click at [77, 200] on button "C To explain why some environmentalists oppose wind energy" at bounding box center [187, 196] width 255 height 23
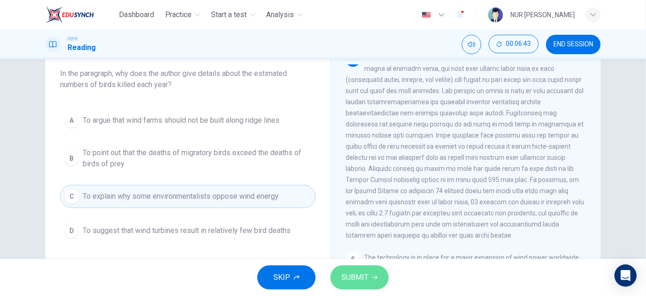
click at [365, 273] on span "SUBMIT" at bounding box center [354, 277] width 27 height 13
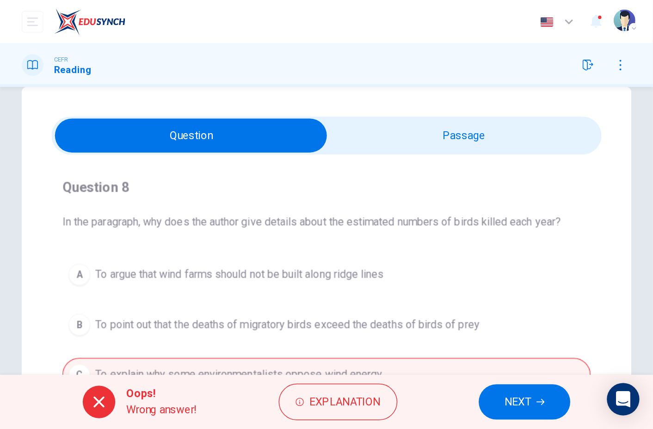
scroll to position [0, 0]
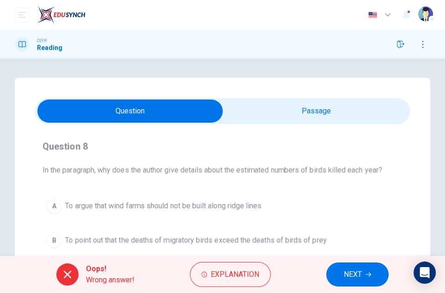
click at [267, 105] on input "checkbox" at bounding box center [130, 110] width 563 height 23
checkbox input "true"
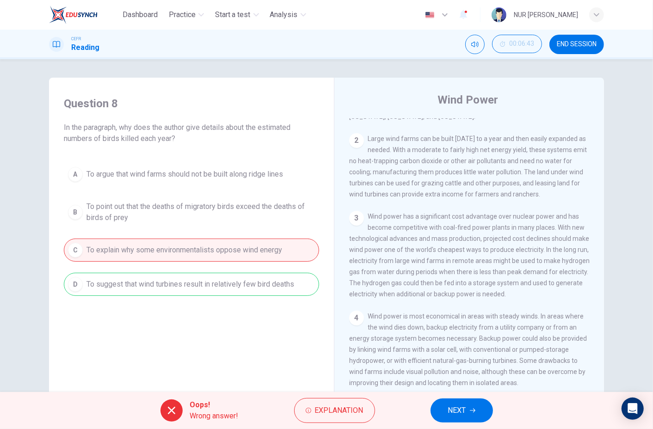
scroll to position [100, 0]
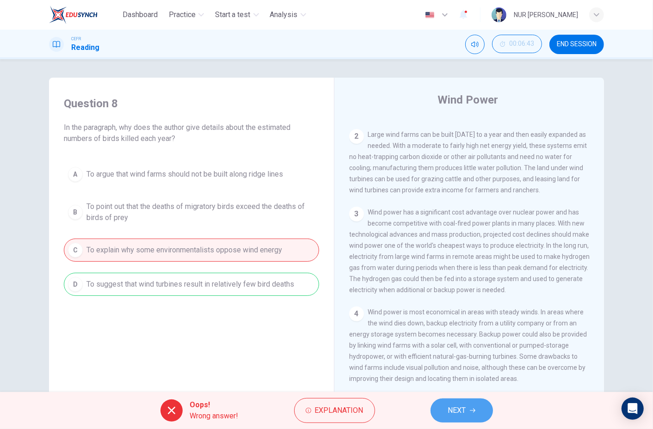
click at [450, 295] on button "NEXT" at bounding box center [462, 411] width 62 height 24
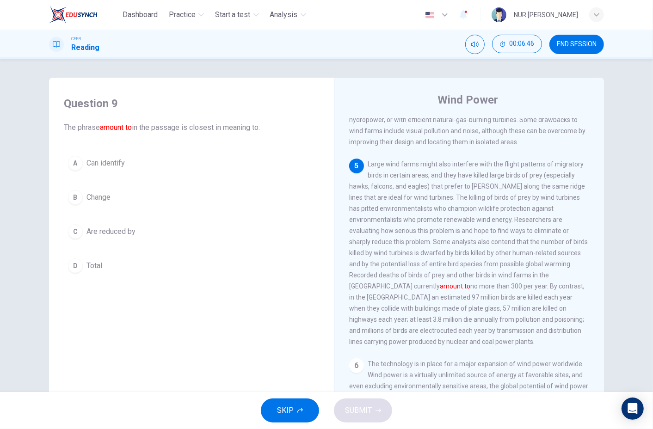
scroll to position [339, 0]
click at [590, 43] on span "END SESSION" at bounding box center [577, 44] width 40 height 7
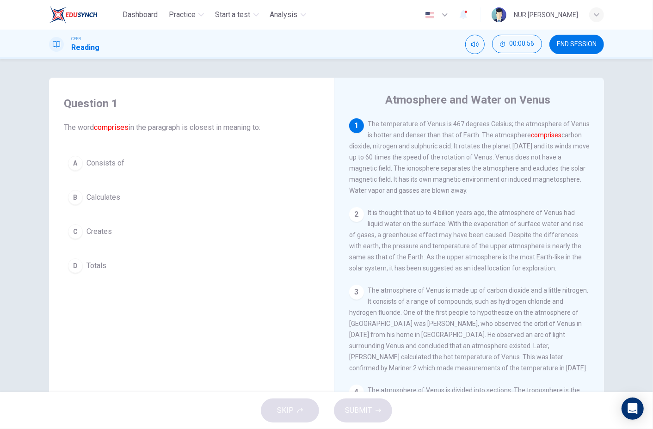
click at [417, 126] on span "The temperature of Venus is 467 degrees Celsius; the atmosphere of Venus is hot…" at bounding box center [469, 157] width 241 height 74
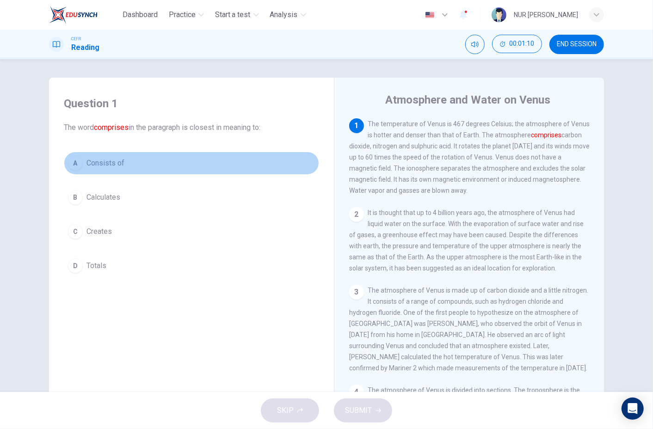
click at [76, 165] on div "A" at bounding box center [75, 163] width 15 height 15
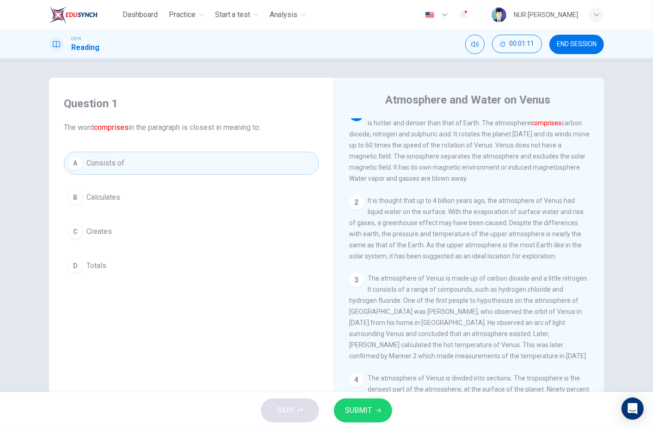
scroll to position [13, 0]
click at [364, 401] on button "SUBMIT" at bounding box center [363, 411] width 58 height 24
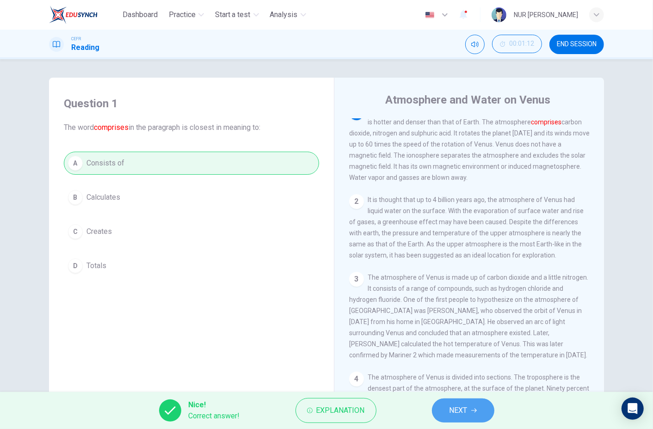
click at [443, 413] on button "NEXT" at bounding box center [463, 411] width 62 height 24
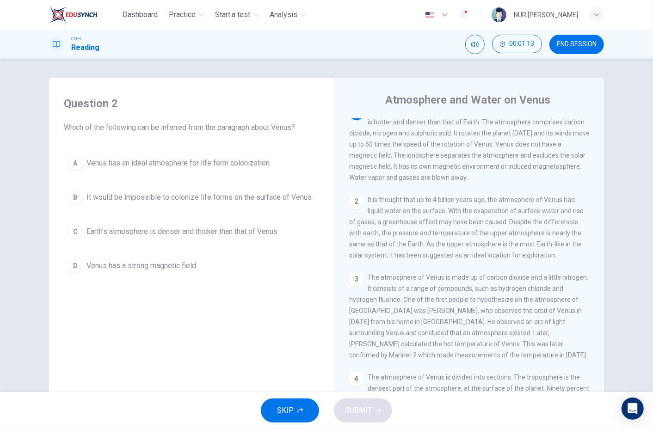
scroll to position [0, 0]
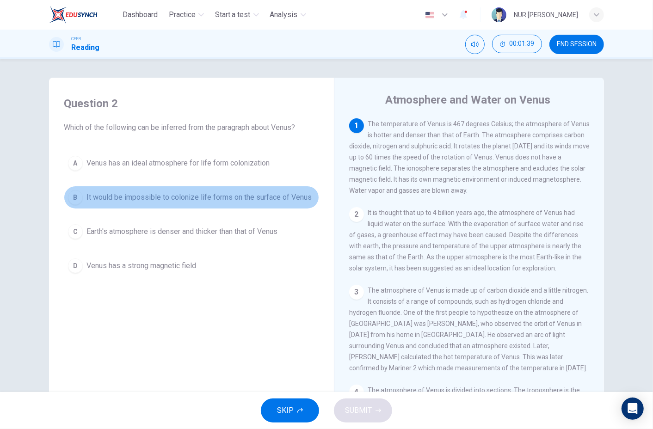
click at [77, 193] on div "B" at bounding box center [75, 197] width 15 height 15
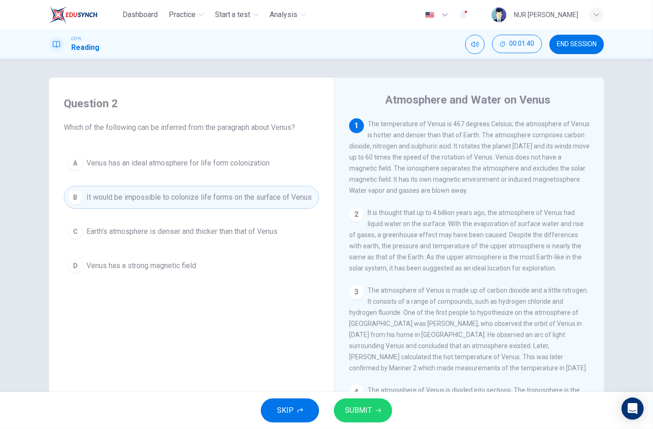
click at [348, 411] on span "SUBMIT" at bounding box center [358, 410] width 27 height 13
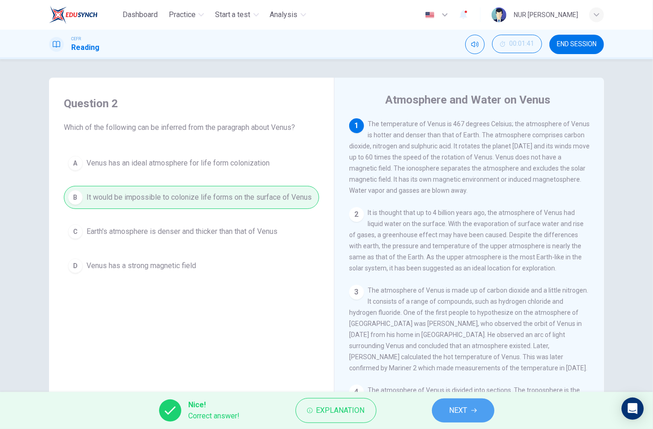
click at [454, 416] on span "NEXT" at bounding box center [459, 410] width 18 height 13
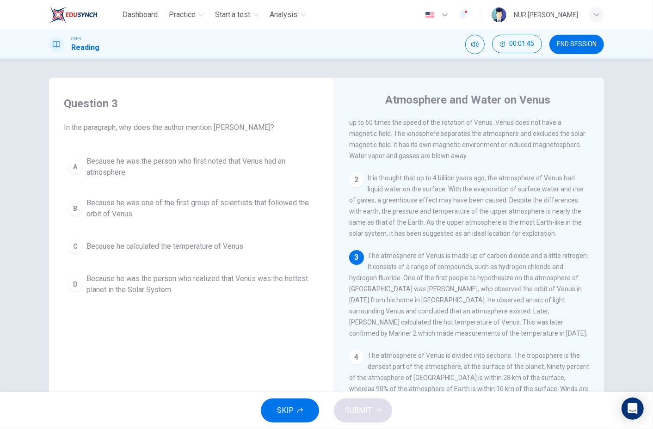
scroll to position [36, 0]
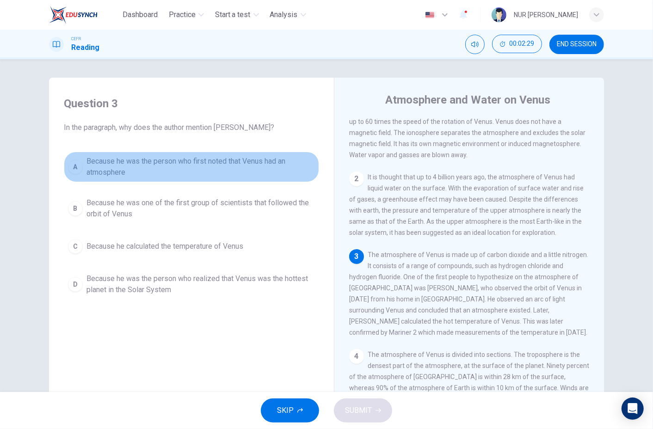
click at [68, 165] on div "A" at bounding box center [75, 167] width 15 height 15
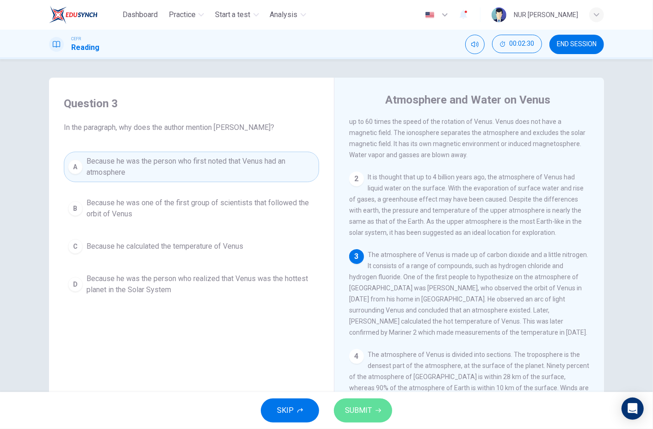
click at [378, 415] on button "SUBMIT" at bounding box center [363, 411] width 58 height 24
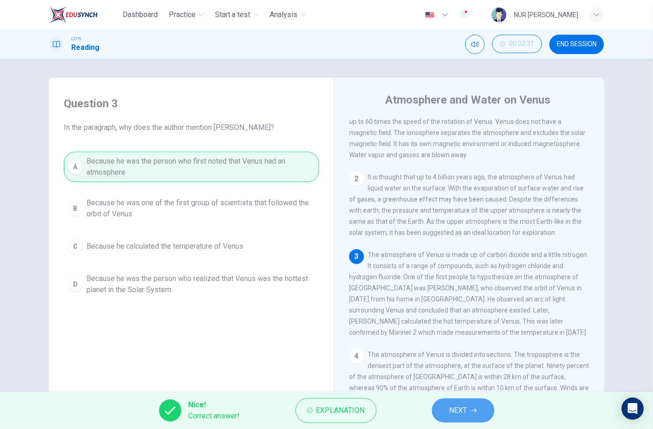
click at [455, 402] on button "NEXT" at bounding box center [463, 411] width 62 height 24
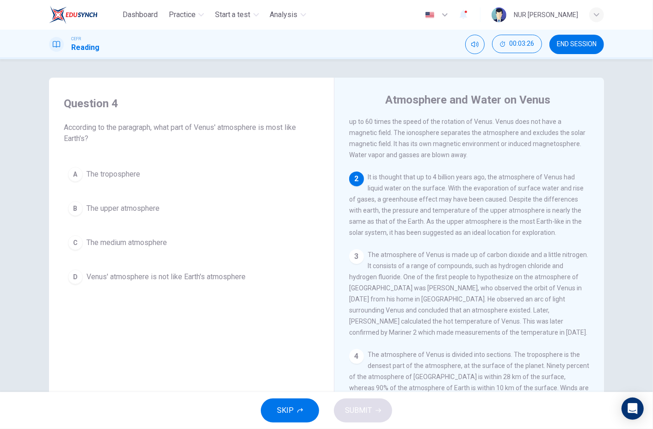
click at [73, 196] on div "A The troposphere B The upper atmosphere C The medium atmosphere D Venus' atmos…" at bounding box center [191, 226] width 255 height 126
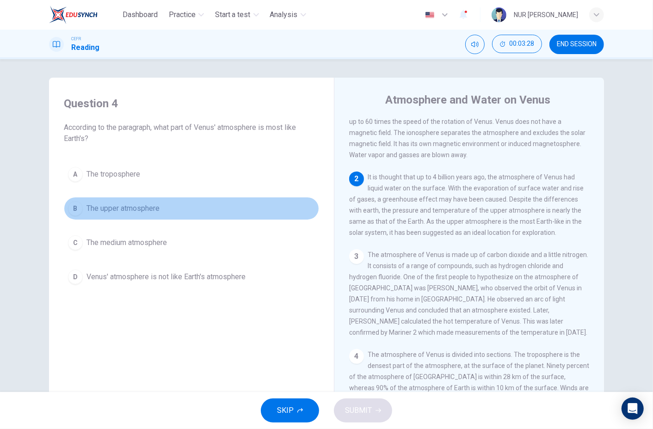
click at [72, 203] on div "B" at bounding box center [75, 208] width 15 height 15
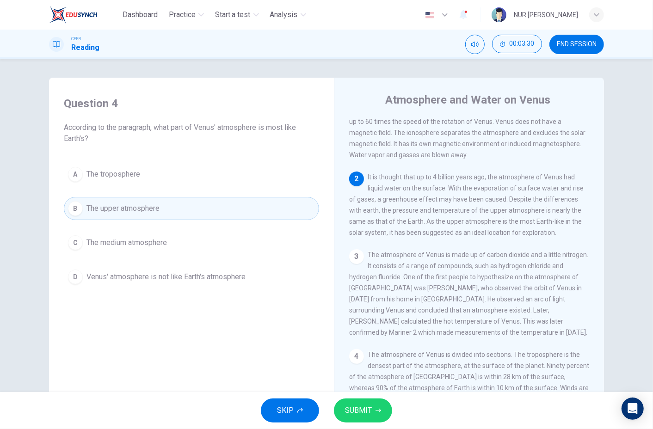
click at [376, 416] on button "SUBMIT" at bounding box center [363, 411] width 58 height 24
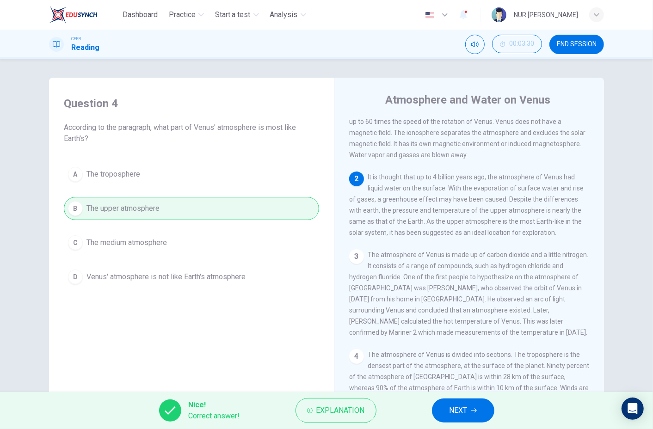
click at [475, 404] on button "NEXT" at bounding box center [463, 411] width 62 height 24
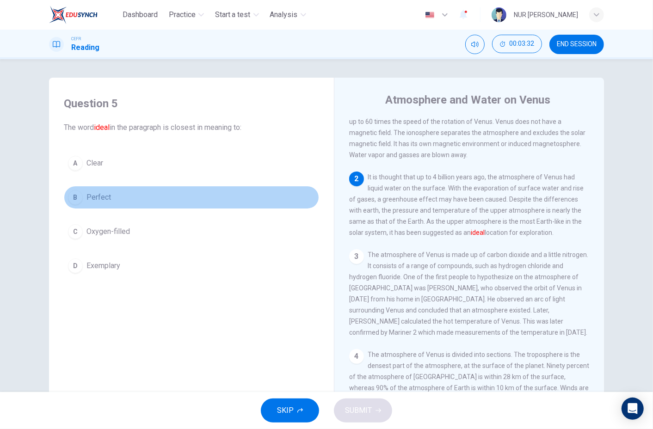
click at [65, 203] on button "B Perfect" at bounding box center [191, 197] width 255 height 23
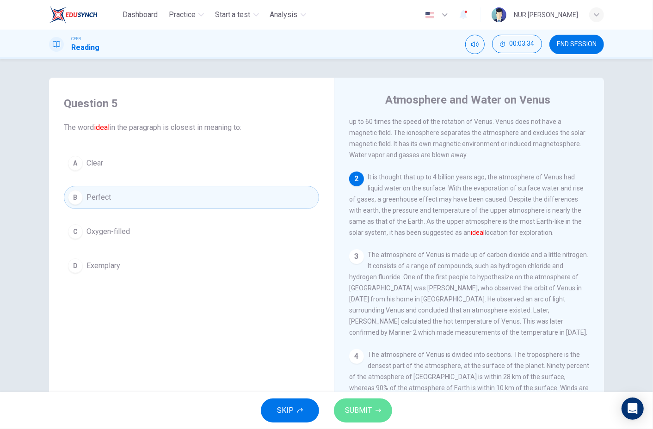
click at [358, 403] on button "SUBMIT" at bounding box center [363, 411] width 58 height 24
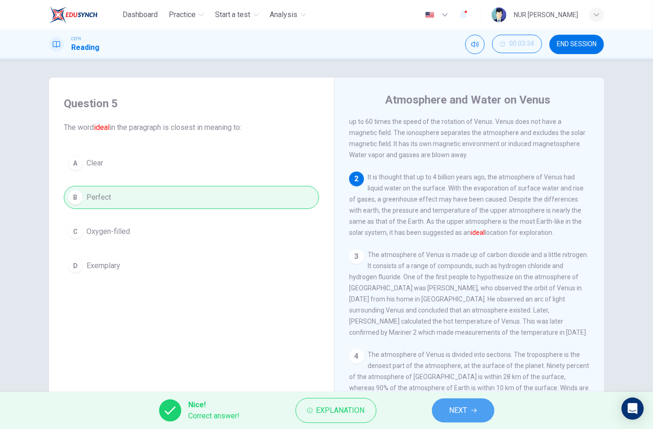
click at [457, 413] on span "NEXT" at bounding box center [459, 410] width 18 height 13
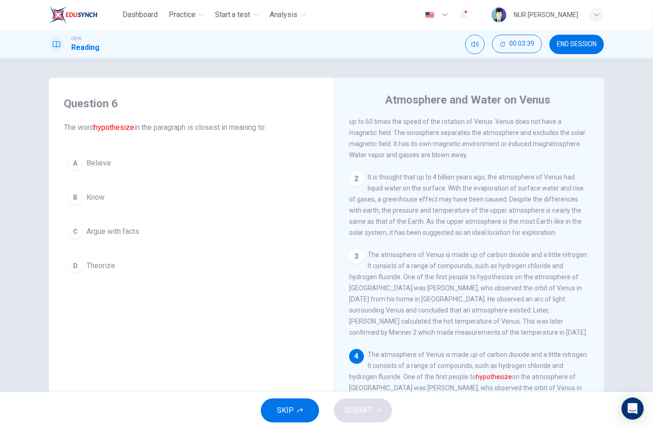
click at [64, 259] on button "D Theorize" at bounding box center [191, 265] width 255 height 23
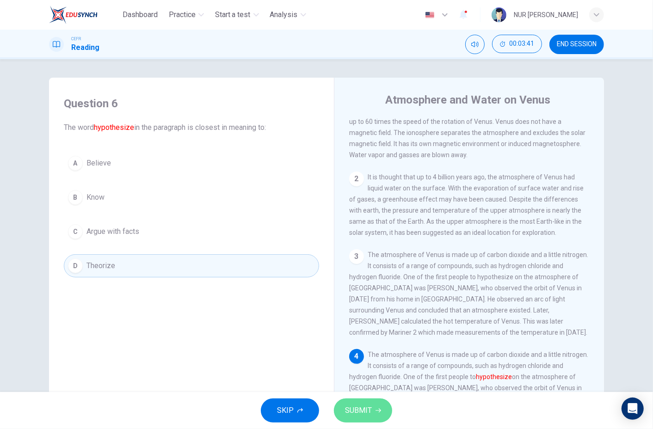
click at [357, 406] on span "SUBMIT" at bounding box center [358, 410] width 27 height 13
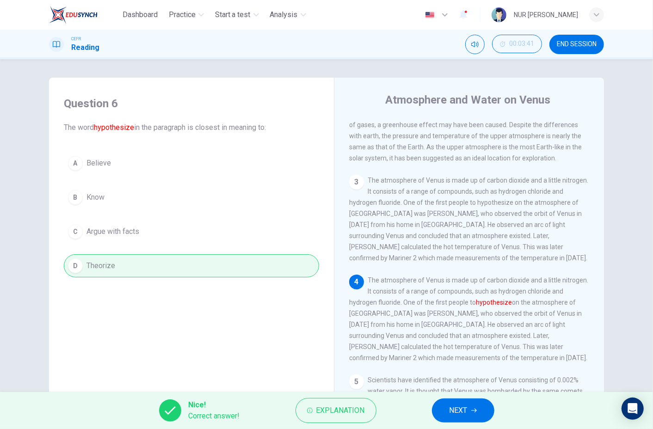
scroll to position [116, 0]
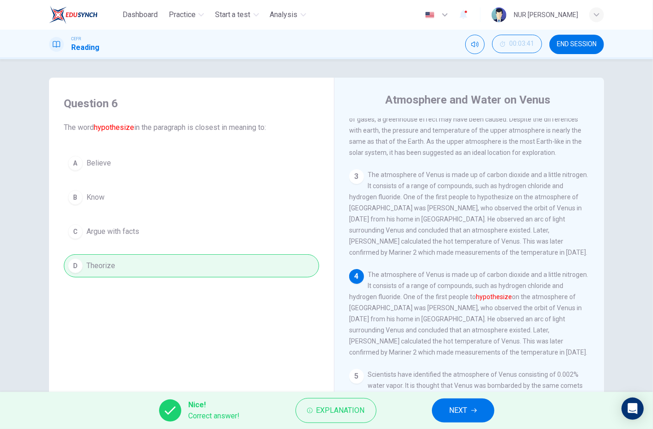
click at [445, 401] on button "NEXT" at bounding box center [463, 411] width 62 height 24
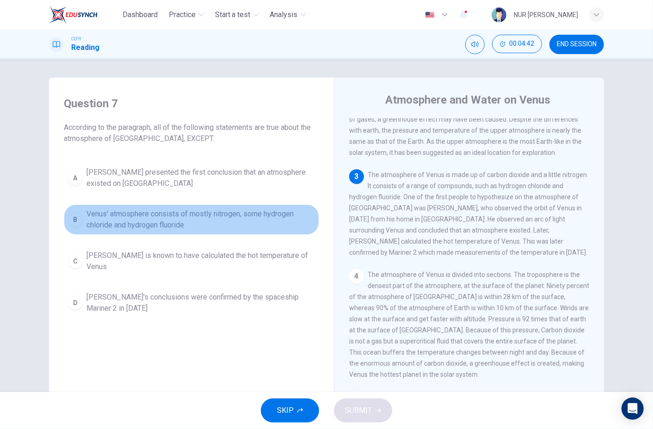
click at [73, 215] on div "B" at bounding box center [75, 219] width 15 height 15
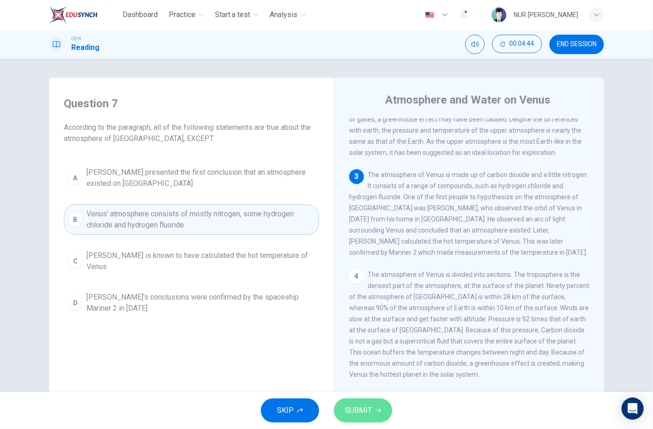
click at [367, 409] on span "SUBMIT" at bounding box center [358, 410] width 27 height 13
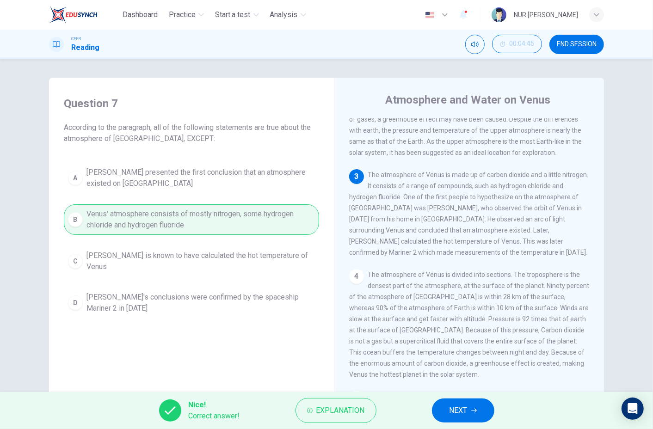
click at [465, 410] on span "NEXT" at bounding box center [459, 410] width 18 height 13
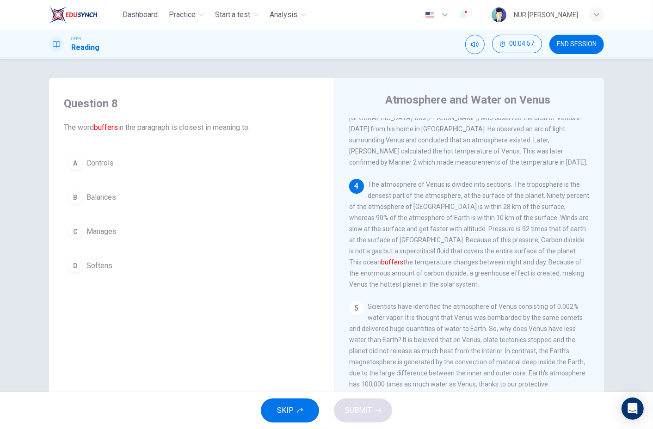
scroll to position [206, 0]
click at [71, 192] on div "B" at bounding box center [75, 197] width 15 height 15
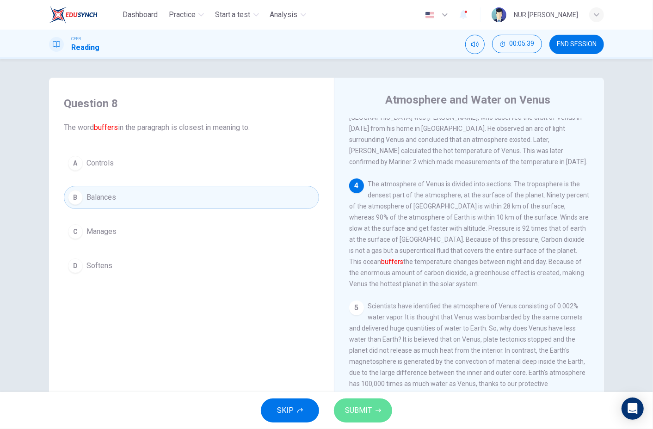
click at [376, 408] on icon "button" at bounding box center [379, 411] width 6 height 6
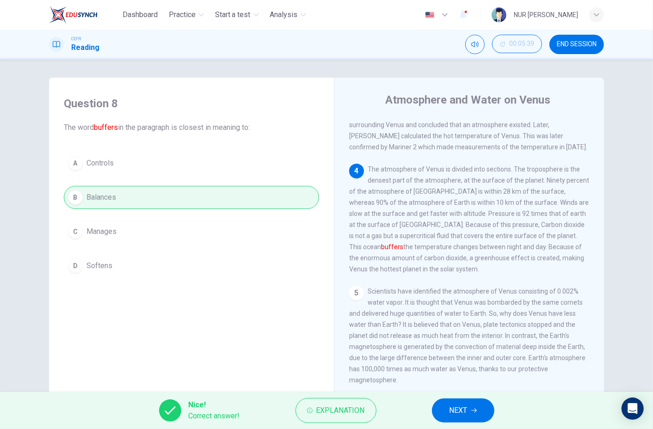
scroll to position [221, 0]
click at [474, 406] on button "NEXT" at bounding box center [463, 411] width 62 height 24
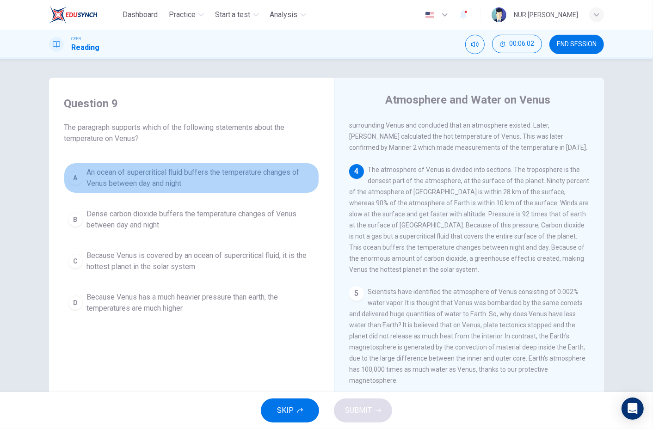
click at [70, 181] on div "A" at bounding box center [75, 178] width 15 height 15
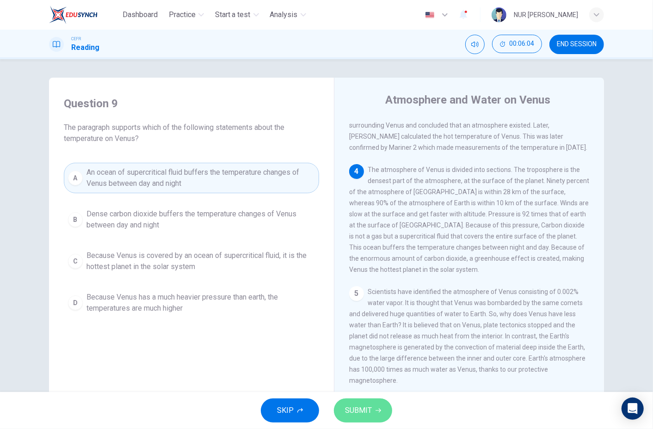
click at [376, 408] on icon "button" at bounding box center [379, 411] width 6 height 6
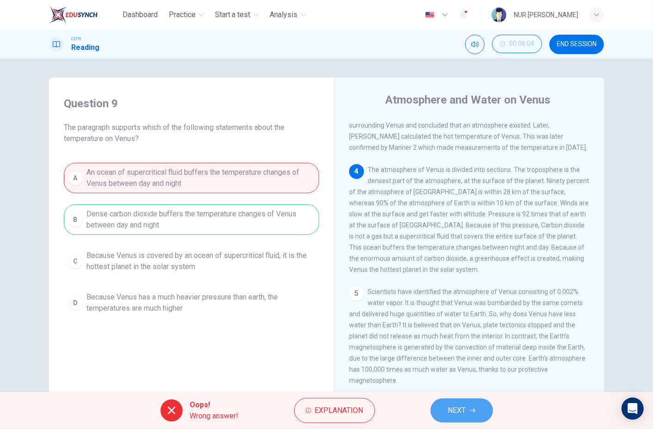
click at [467, 412] on button "NEXT" at bounding box center [462, 411] width 62 height 24
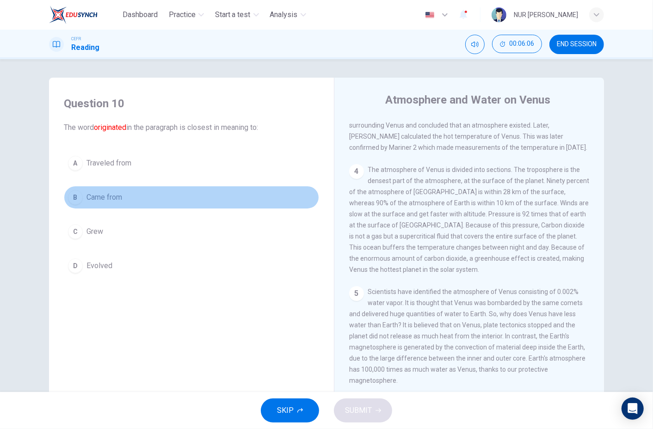
click at [72, 203] on div "B" at bounding box center [75, 197] width 15 height 15
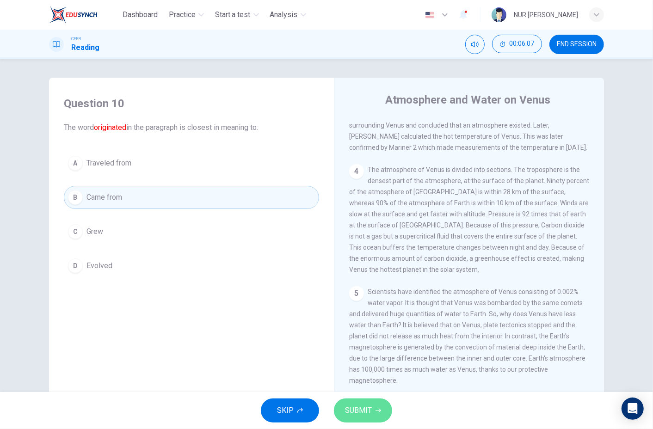
click at [373, 420] on button "SUBMIT" at bounding box center [363, 411] width 58 height 24
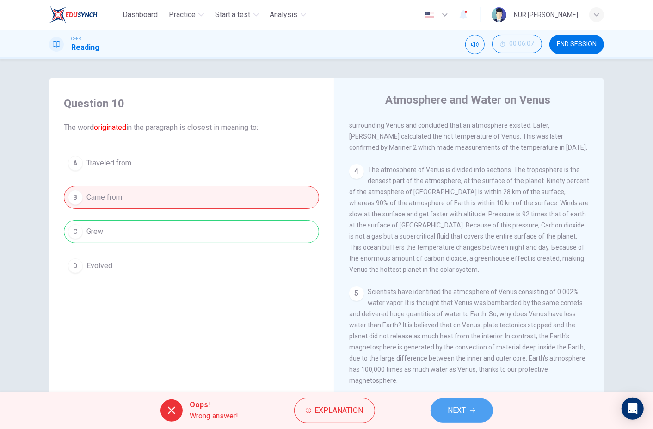
click at [467, 407] on button "NEXT" at bounding box center [462, 411] width 62 height 24
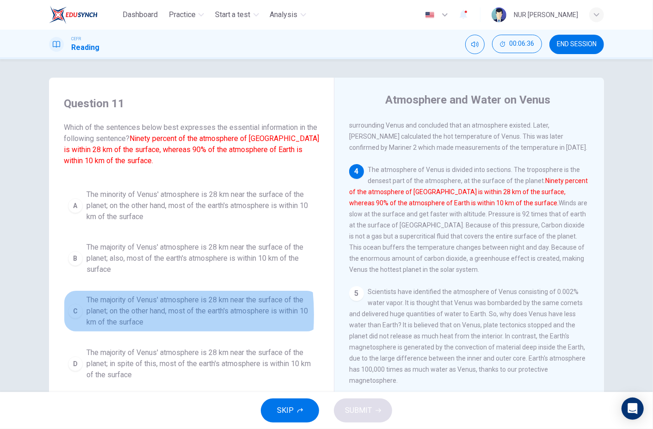
click at [76, 315] on div "C" at bounding box center [75, 311] width 15 height 15
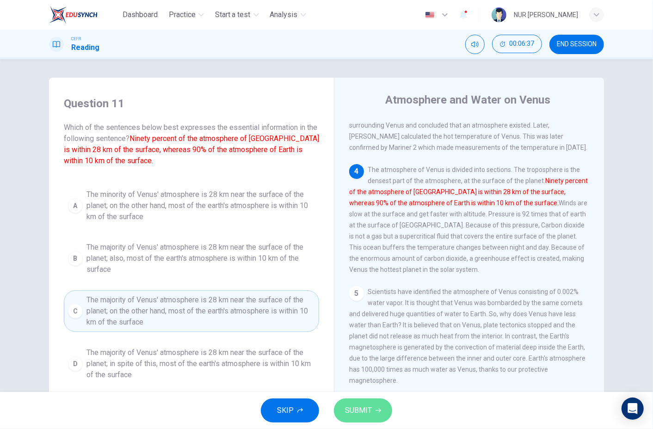
click at [360, 408] on span "SUBMIT" at bounding box center [358, 410] width 27 height 13
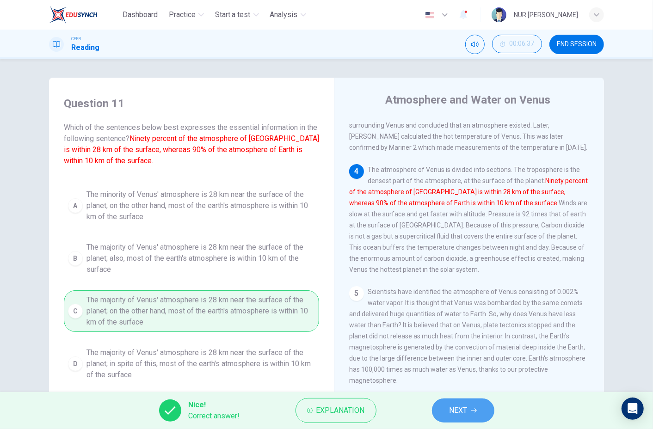
click at [472, 402] on button "NEXT" at bounding box center [463, 411] width 62 height 24
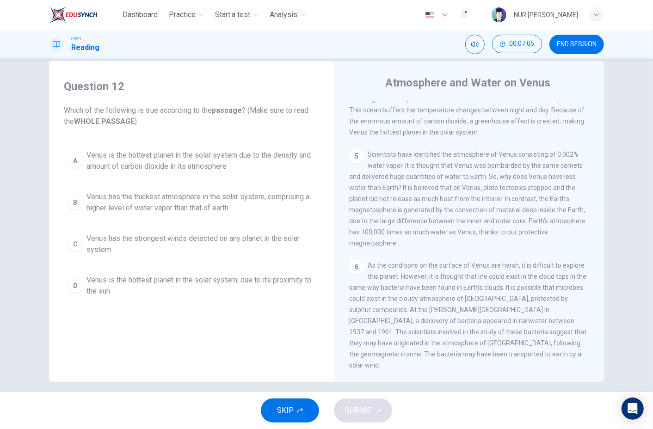
scroll to position [25, 0]
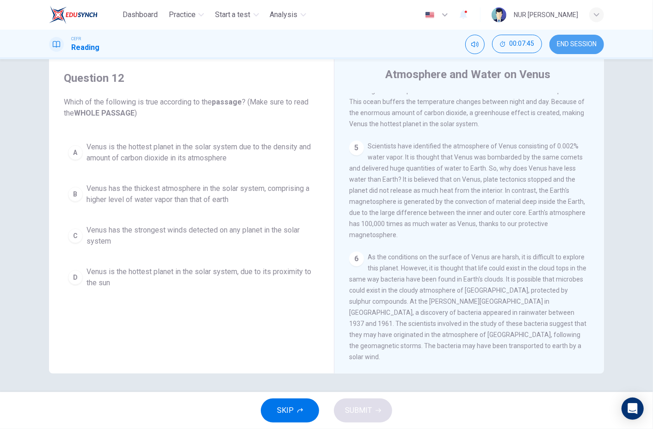
click at [578, 52] on button "END SESSION" at bounding box center [576, 44] width 55 height 19
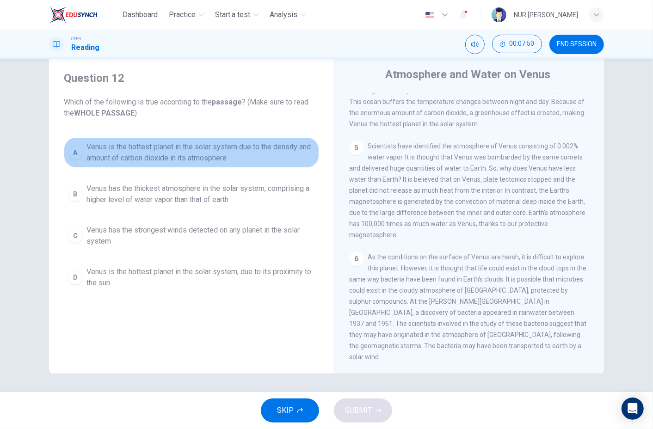
click at [68, 156] on div "A" at bounding box center [75, 152] width 15 height 15
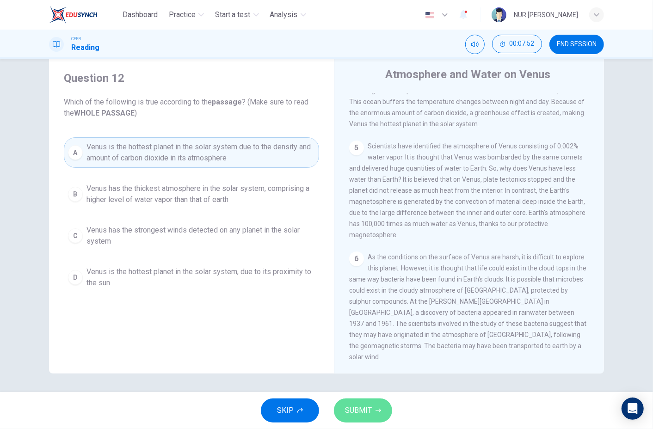
click at [367, 407] on span "SUBMIT" at bounding box center [358, 410] width 27 height 13
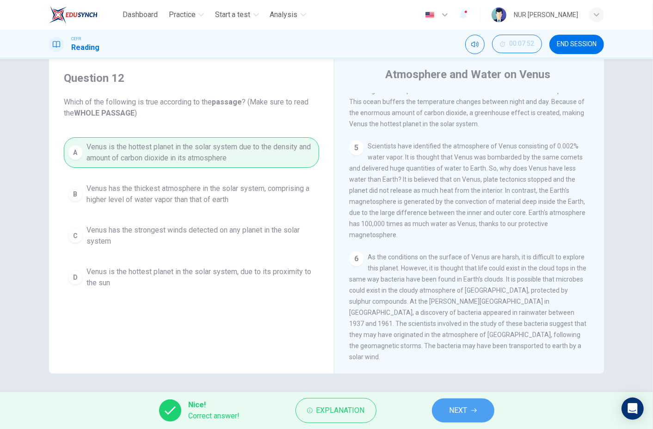
click at [469, 405] on button "NEXT" at bounding box center [463, 411] width 62 height 24
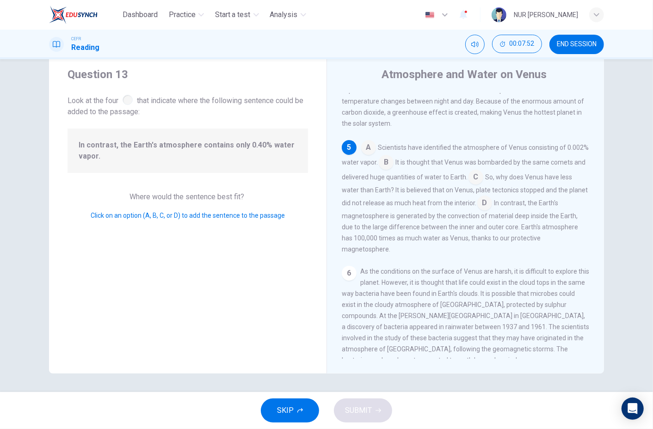
scroll to position [345, 0]
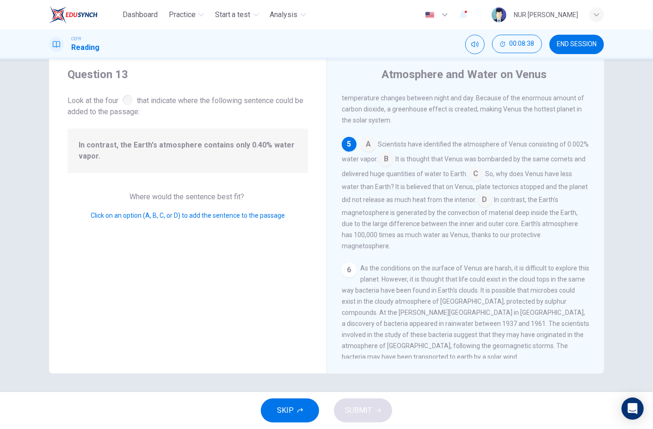
click at [368, 153] on input at bounding box center [368, 145] width 15 height 15
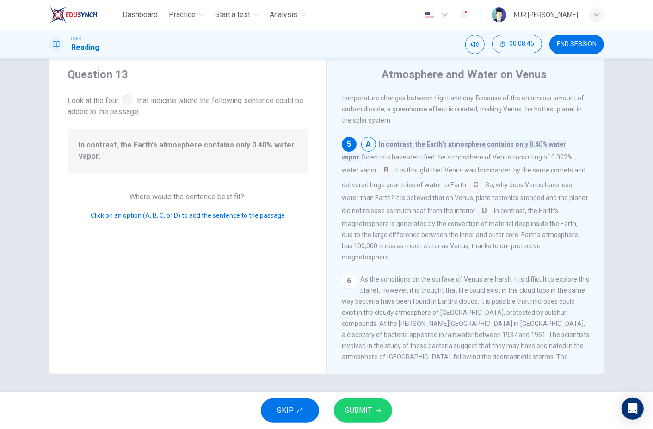
click at [377, 398] on div "SKIP SUBMIT" at bounding box center [326, 410] width 653 height 37
click at [373, 417] on button "SUBMIT" at bounding box center [363, 411] width 58 height 24
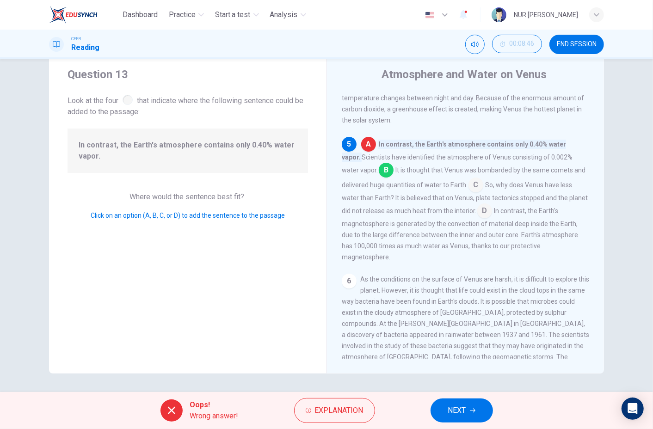
click at [376, 406] on div "Oops! Wrong answer! Explanation NEXT" at bounding box center [326, 410] width 653 height 37
click at [459, 400] on button "NEXT" at bounding box center [462, 411] width 62 height 24
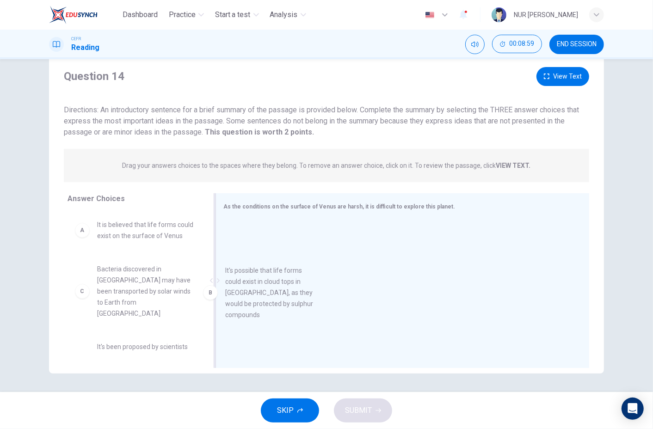
drag, startPoint x: 77, startPoint y: 304, endPoint x: 252, endPoint y: 294, distance: 175.6
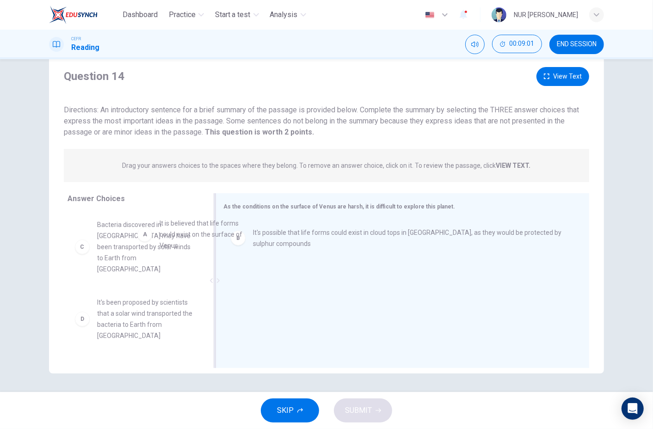
drag, startPoint x: 75, startPoint y: 241, endPoint x: 226, endPoint y: 253, distance: 151.7
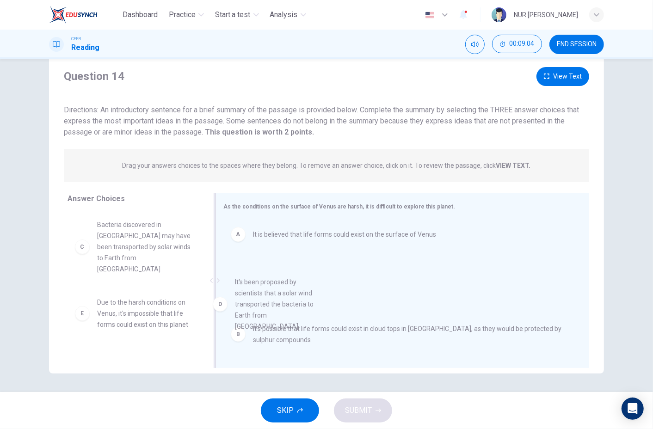
drag, startPoint x: 86, startPoint y: 311, endPoint x: 272, endPoint y: 304, distance: 186.5
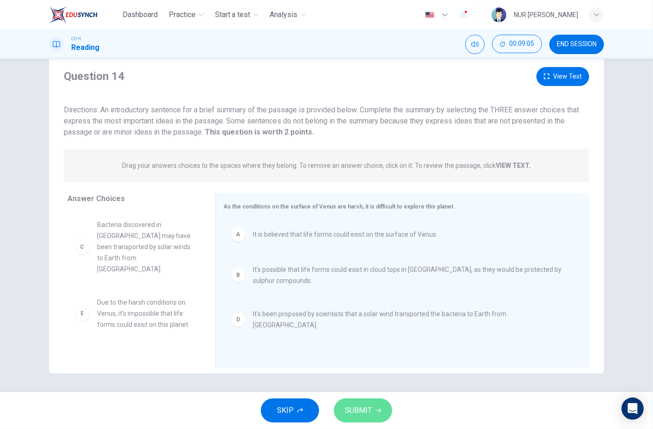
click at [358, 403] on button "SUBMIT" at bounding box center [363, 411] width 58 height 24
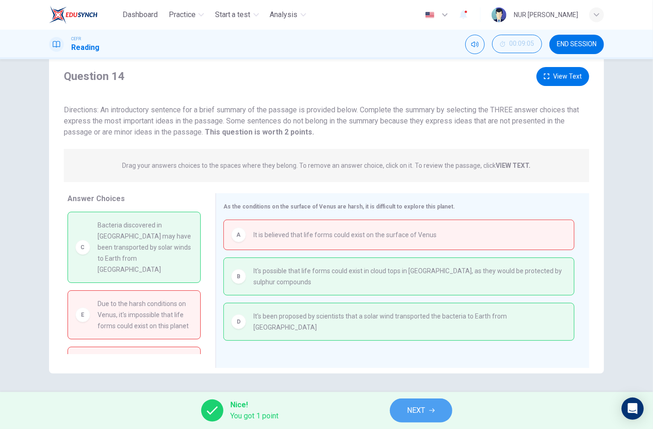
click at [411, 400] on button "NEXT" at bounding box center [421, 411] width 62 height 24
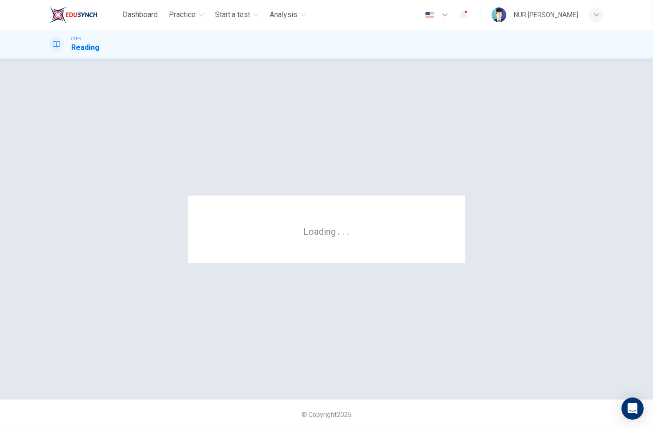
scroll to position [0, 0]
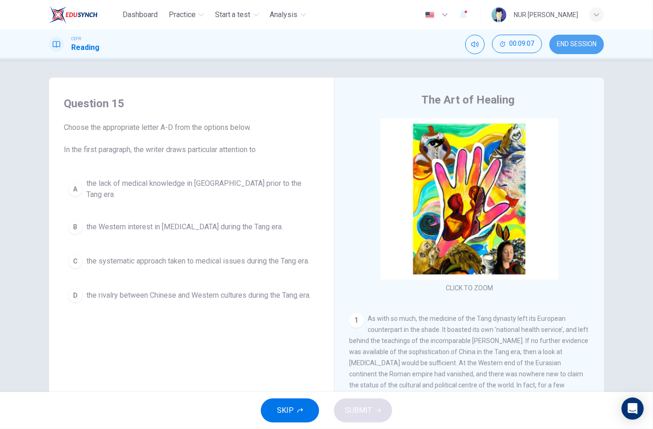
click at [590, 37] on button "END SESSION" at bounding box center [576, 44] width 55 height 19
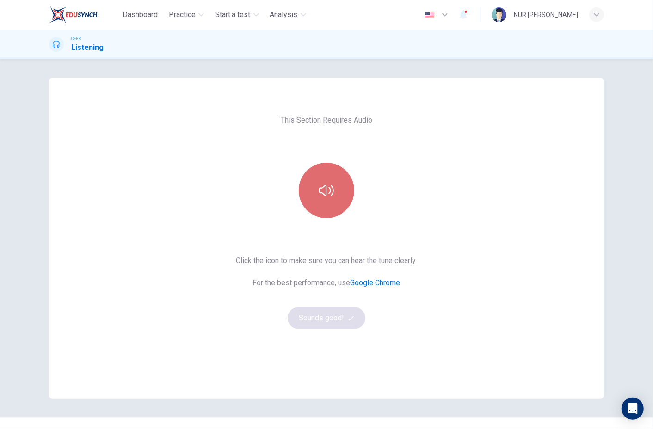
click at [313, 174] on button "button" at bounding box center [327, 191] width 56 height 56
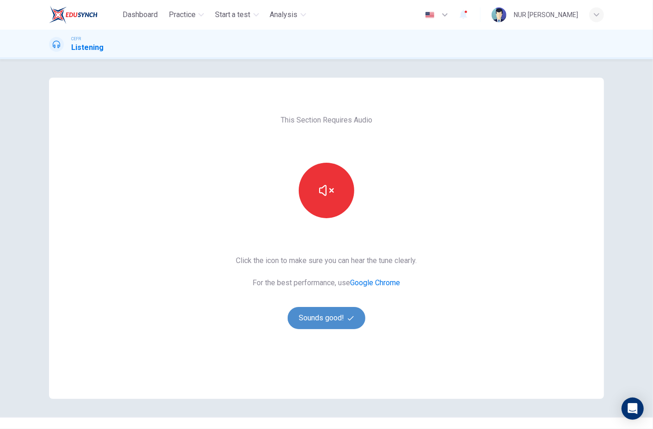
click at [327, 315] on button "Sounds good!" at bounding box center [327, 318] width 78 height 22
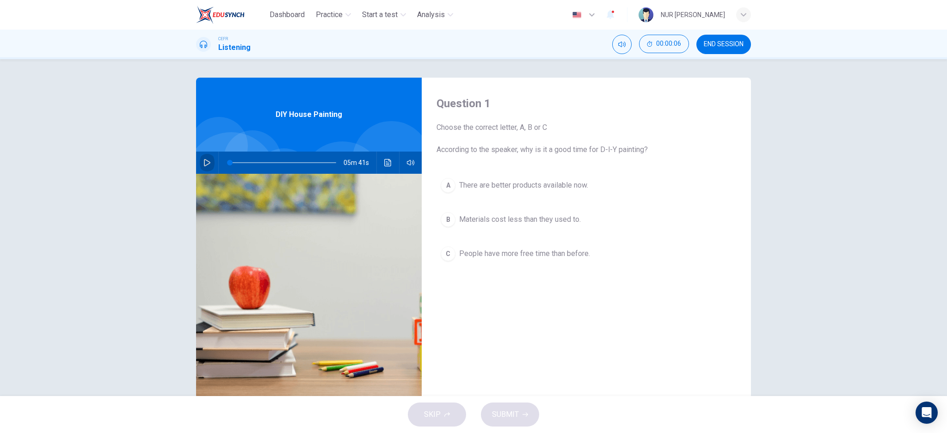
click at [207, 160] on icon "button" at bounding box center [207, 162] width 7 height 7
type input "0"
click at [208, 160] on button "button" at bounding box center [207, 163] width 15 height 22
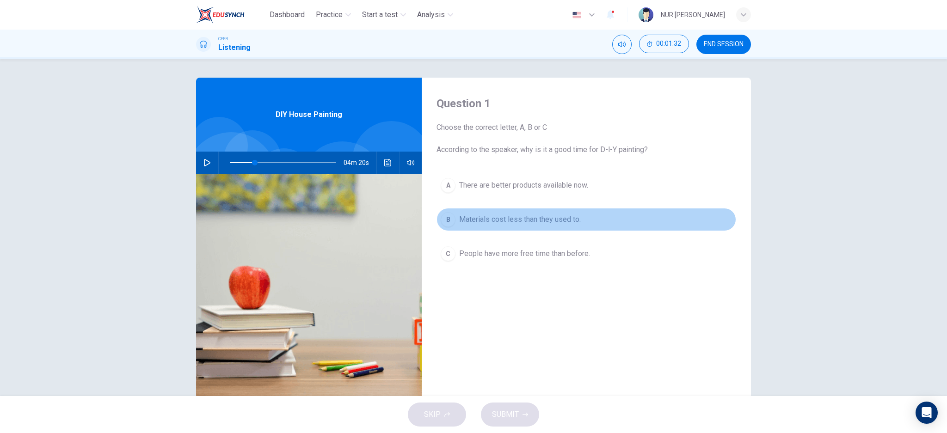
click at [440, 212] on button "B Materials cost less than they used to." at bounding box center [587, 219] width 300 height 23
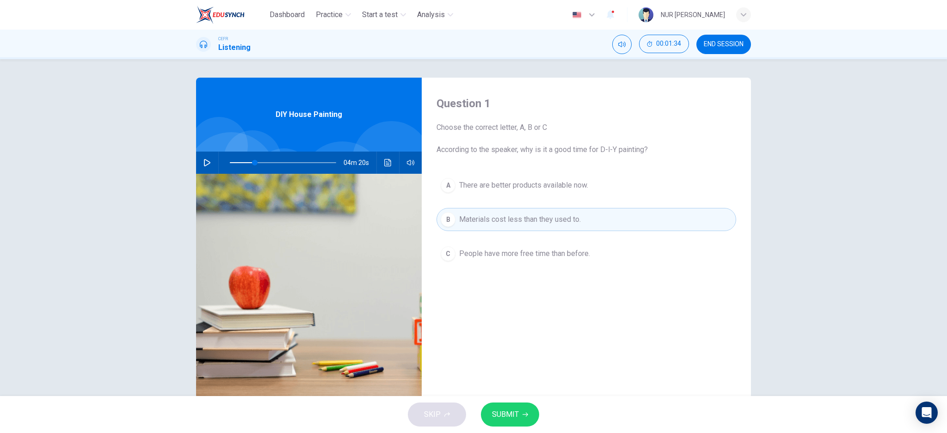
click at [518, 412] on span "SUBMIT" at bounding box center [505, 414] width 27 height 13
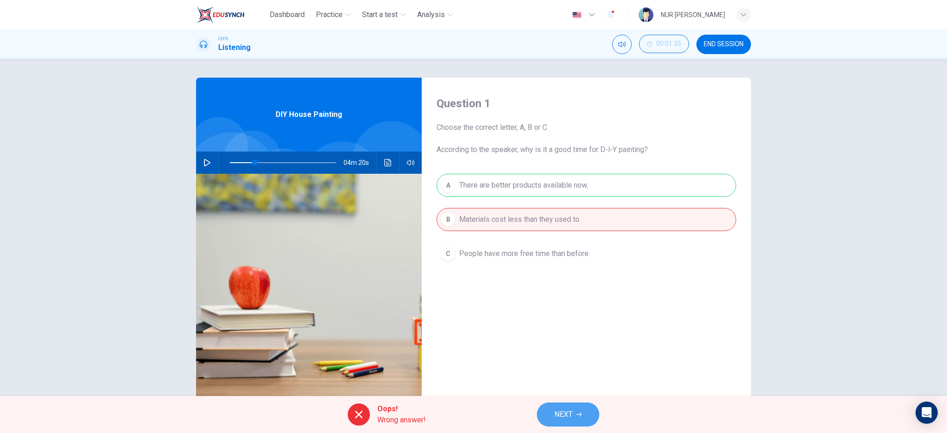
click at [566, 413] on span "NEXT" at bounding box center [564, 414] width 18 height 13
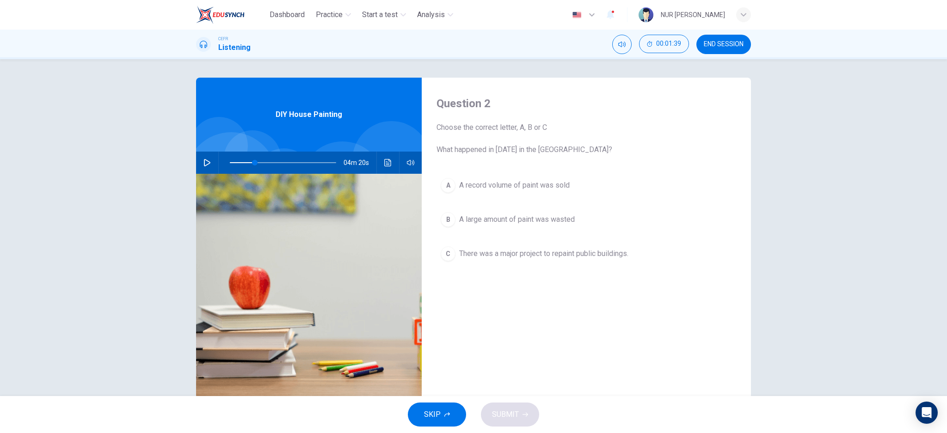
click at [463, 222] on span "A large amount of paint was wasted" at bounding box center [517, 219] width 116 height 11
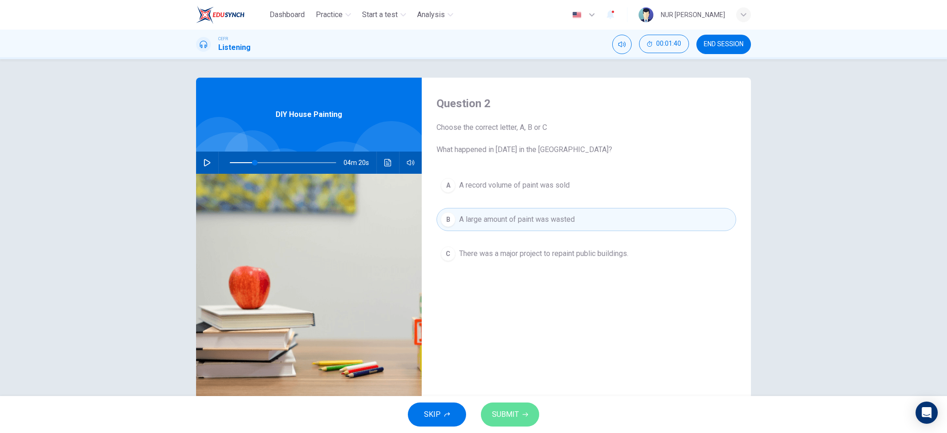
click at [524, 410] on button "SUBMIT" at bounding box center [510, 415] width 58 height 24
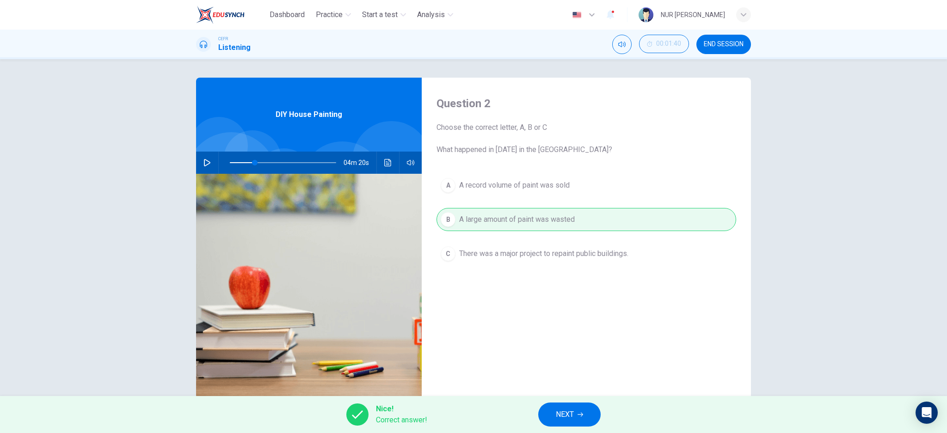
click at [524, 410] on div "Nice! Correct answer! NEXT" at bounding box center [473, 414] width 947 height 37
click at [538, 413] on button "NEXT" at bounding box center [569, 415] width 62 height 24
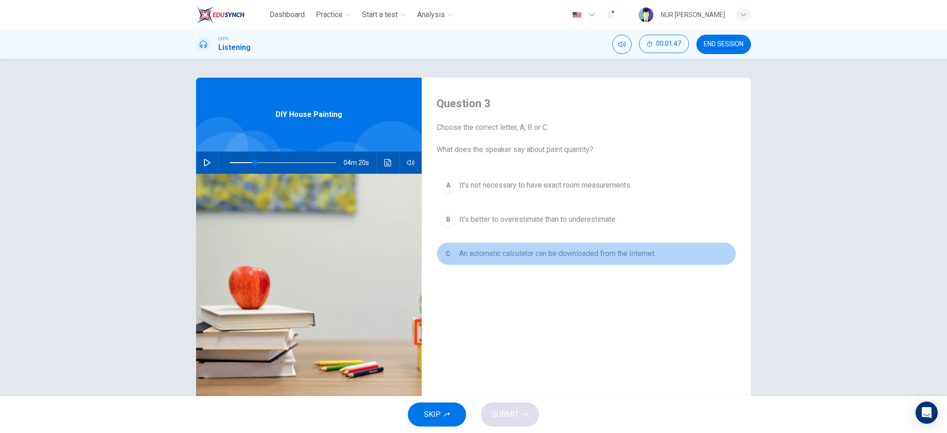
click at [437, 250] on button "C An automatic calculator can be downloaded from the Internet." at bounding box center [587, 253] width 300 height 23
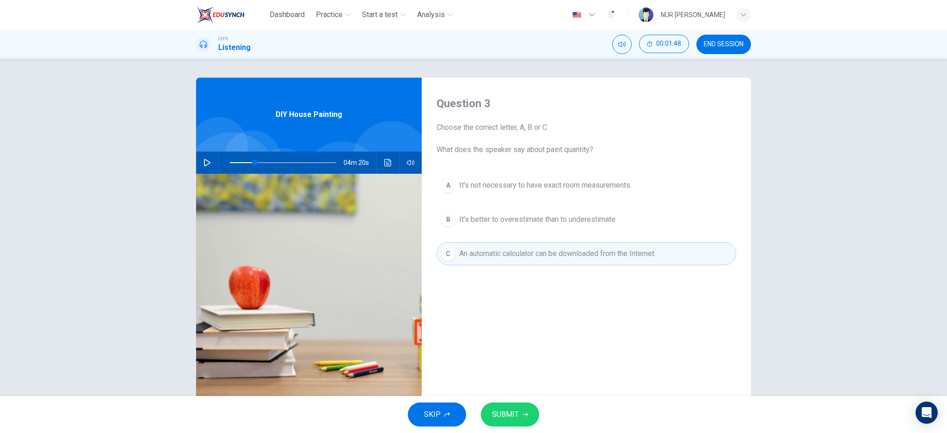
click at [510, 418] on span "SUBMIT" at bounding box center [505, 414] width 27 height 13
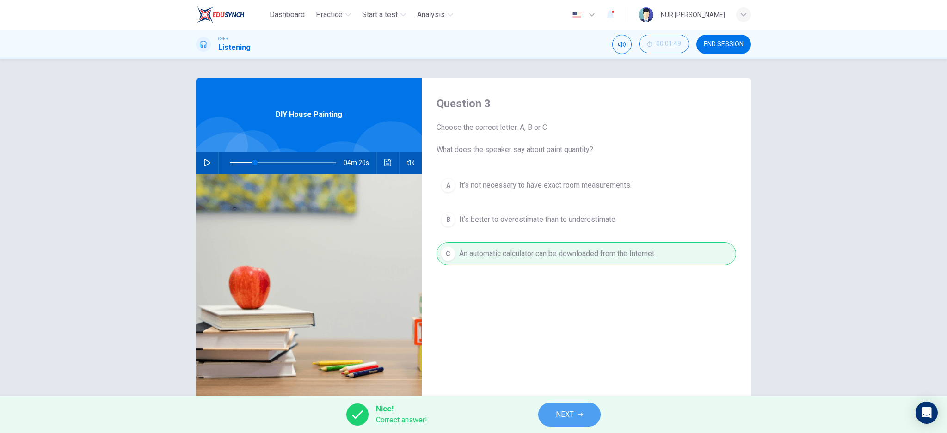
click at [566, 415] on span "NEXT" at bounding box center [565, 414] width 18 height 13
type input "24"
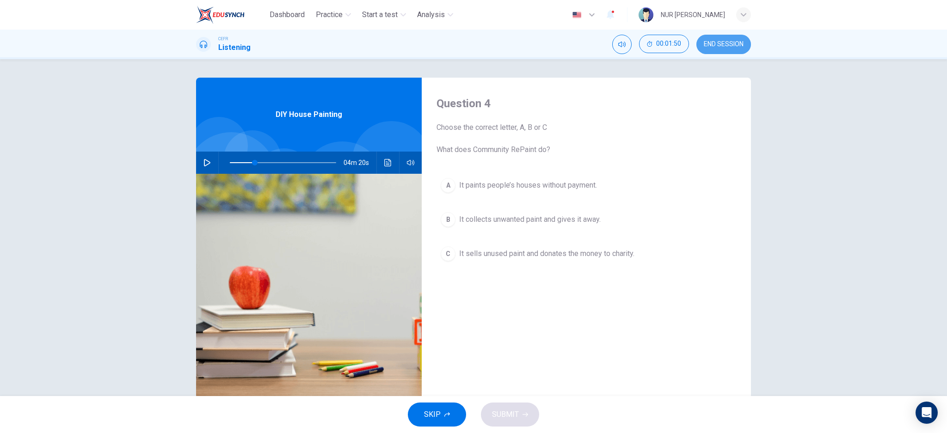
click at [653, 46] on span "END SESSION" at bounding box center [724, 44] width 40 height 7
